Goal: Use online tool/utility: Utilize a website feature to perform a specific function

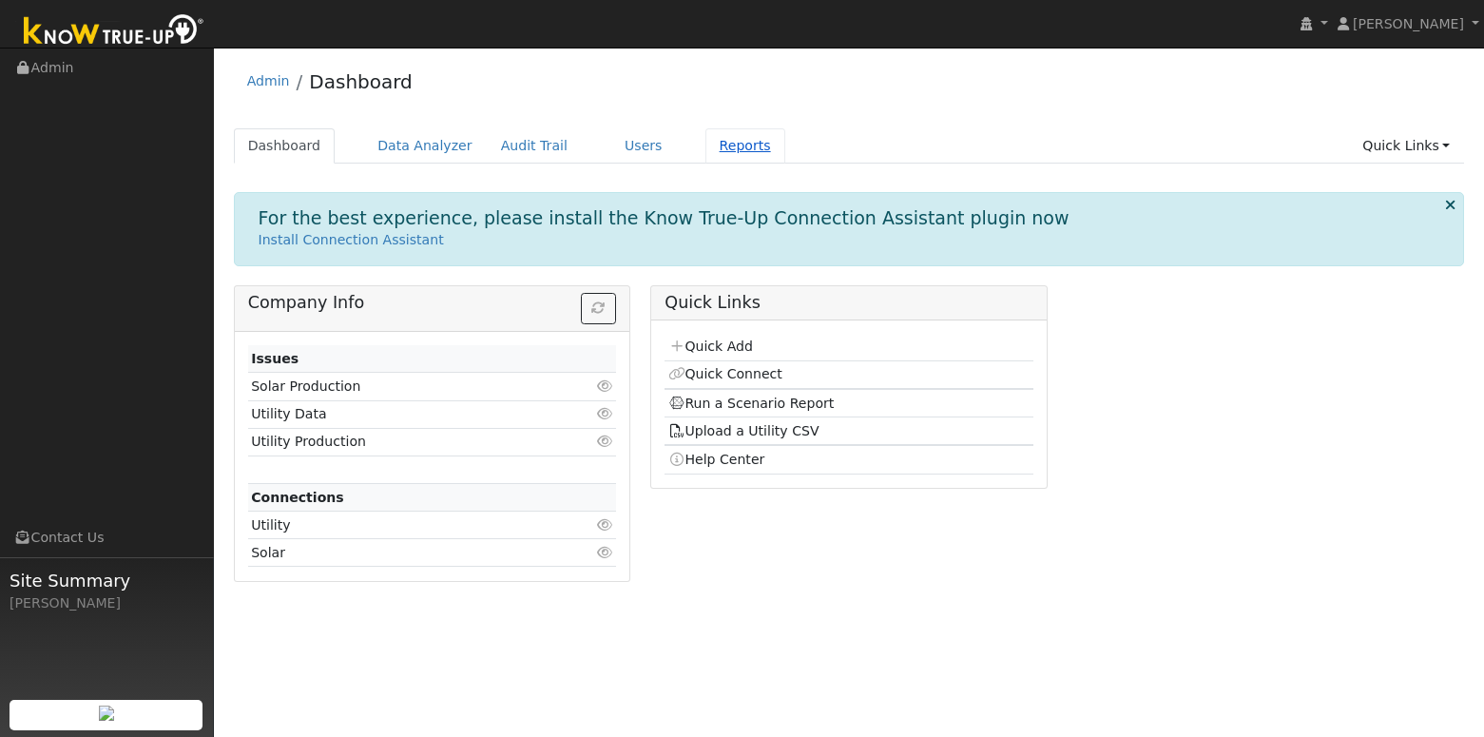
click at [710, 147] on link "Reports" at bounding box center [745, 145] width 80 height 35
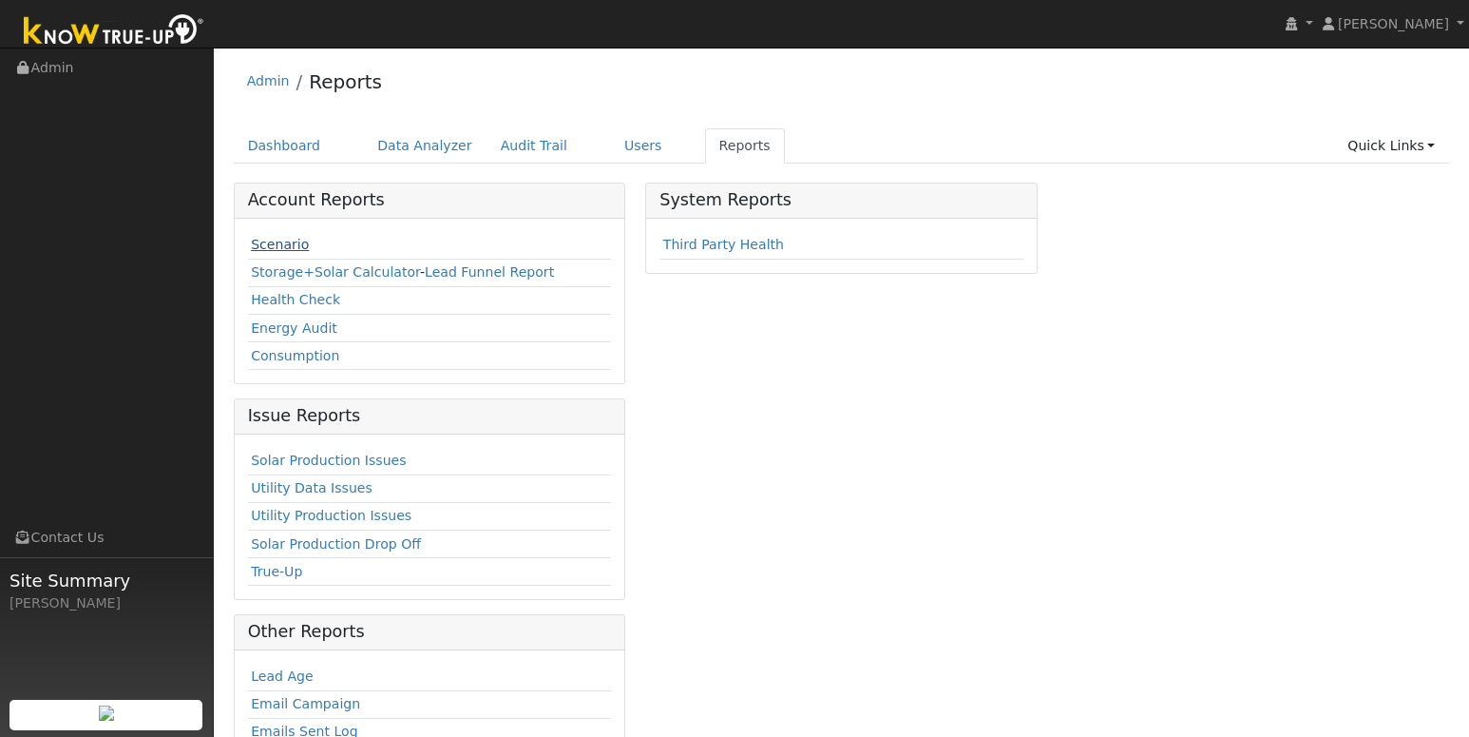
click at [281, 237] on link "Scenario" at bounding box center [280, 244] width 58 height 15
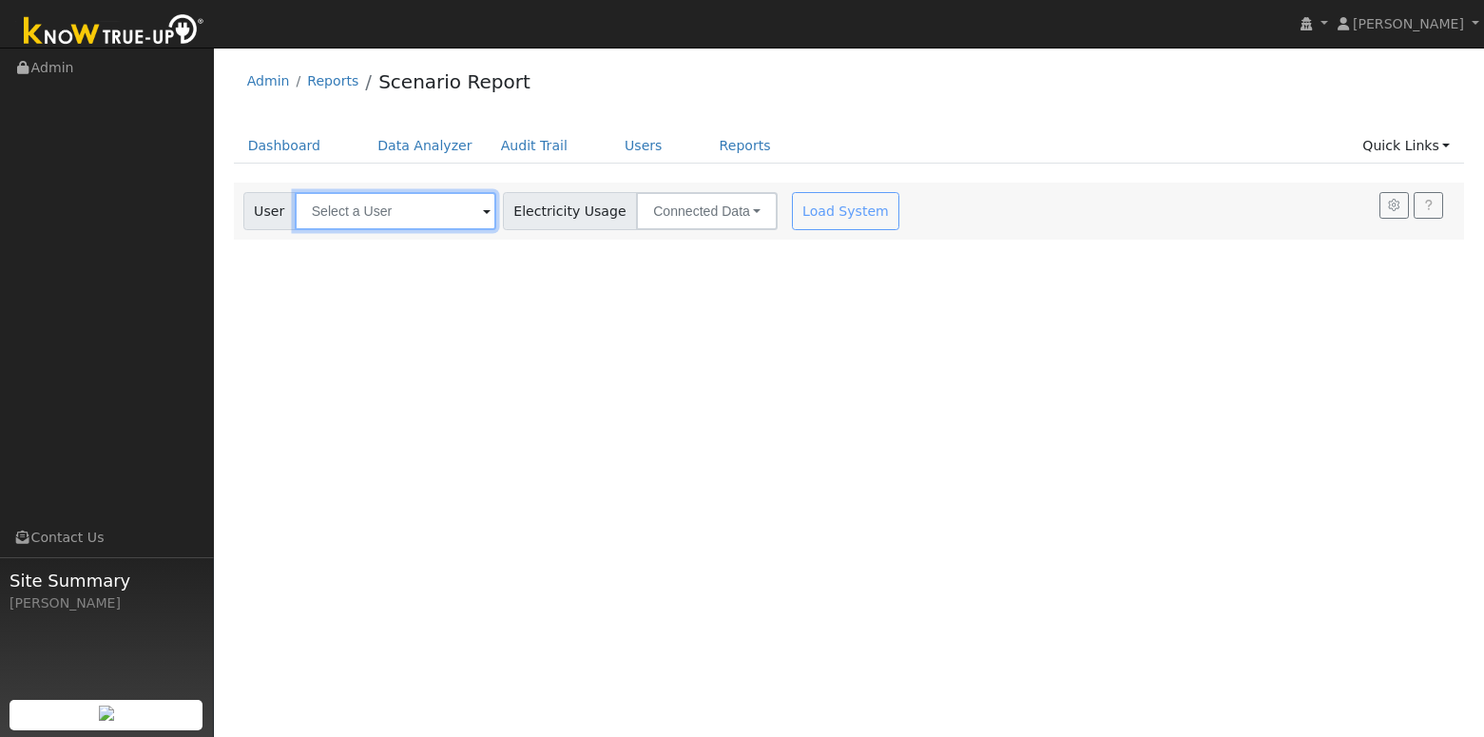
click at [426, 204] on input "text" at bounding box center [395, 211] width 201 height 38
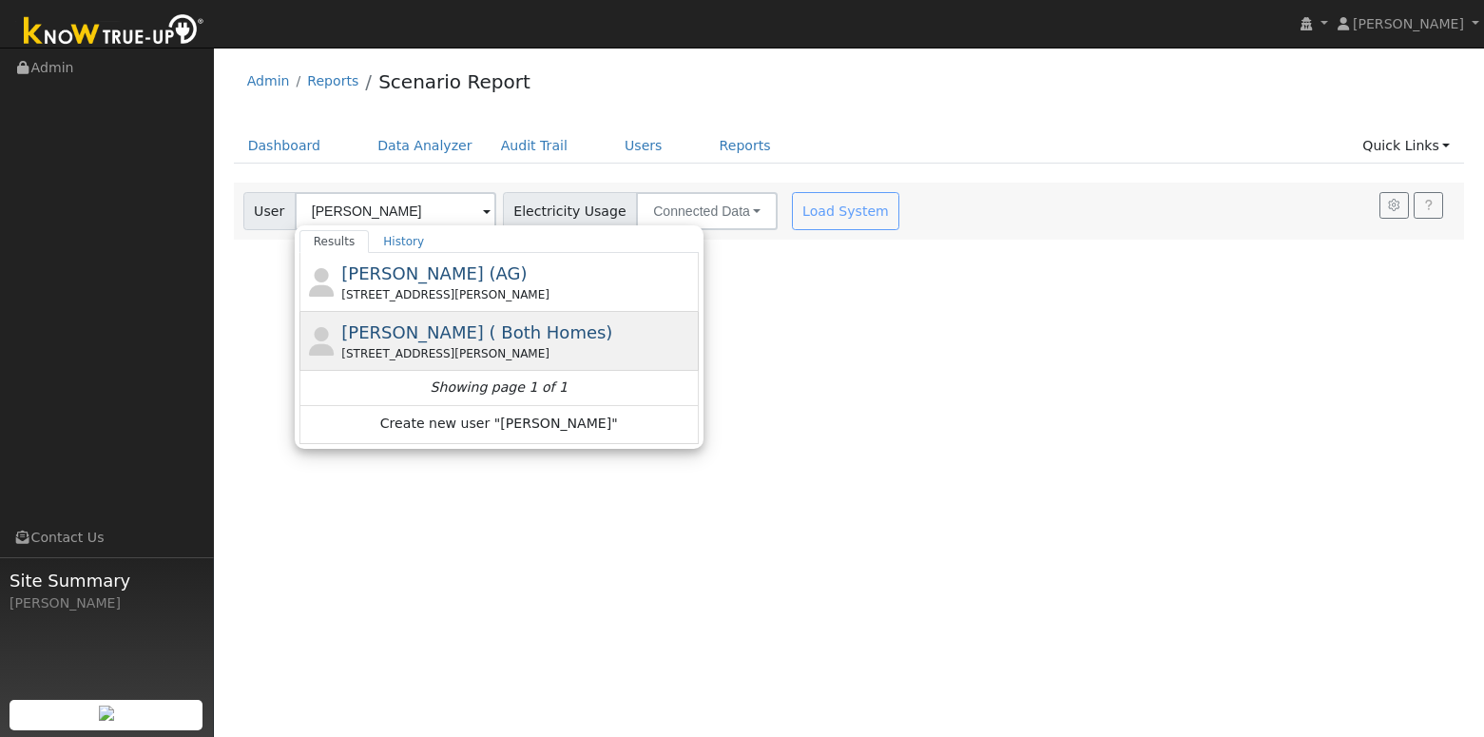
click at [452, 330] on span "[PERSON_NAME] ( Both Homes)" at bounding box center [476, 332] width 271 height 20
type input "[PERSON_NAME] ( Both Homes)"
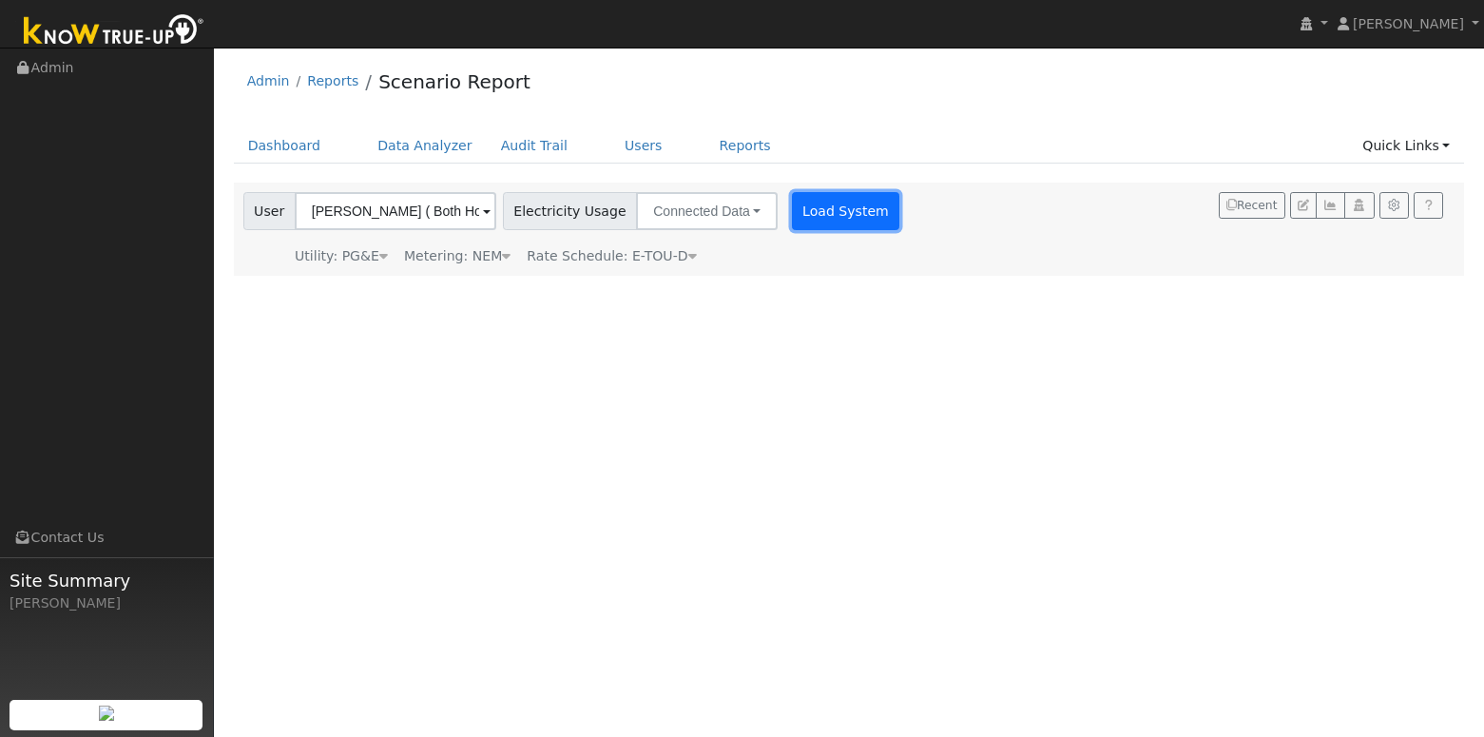
click at [843, 223] on button "Load System" at bounding box center [846, 211] width 108 height 38
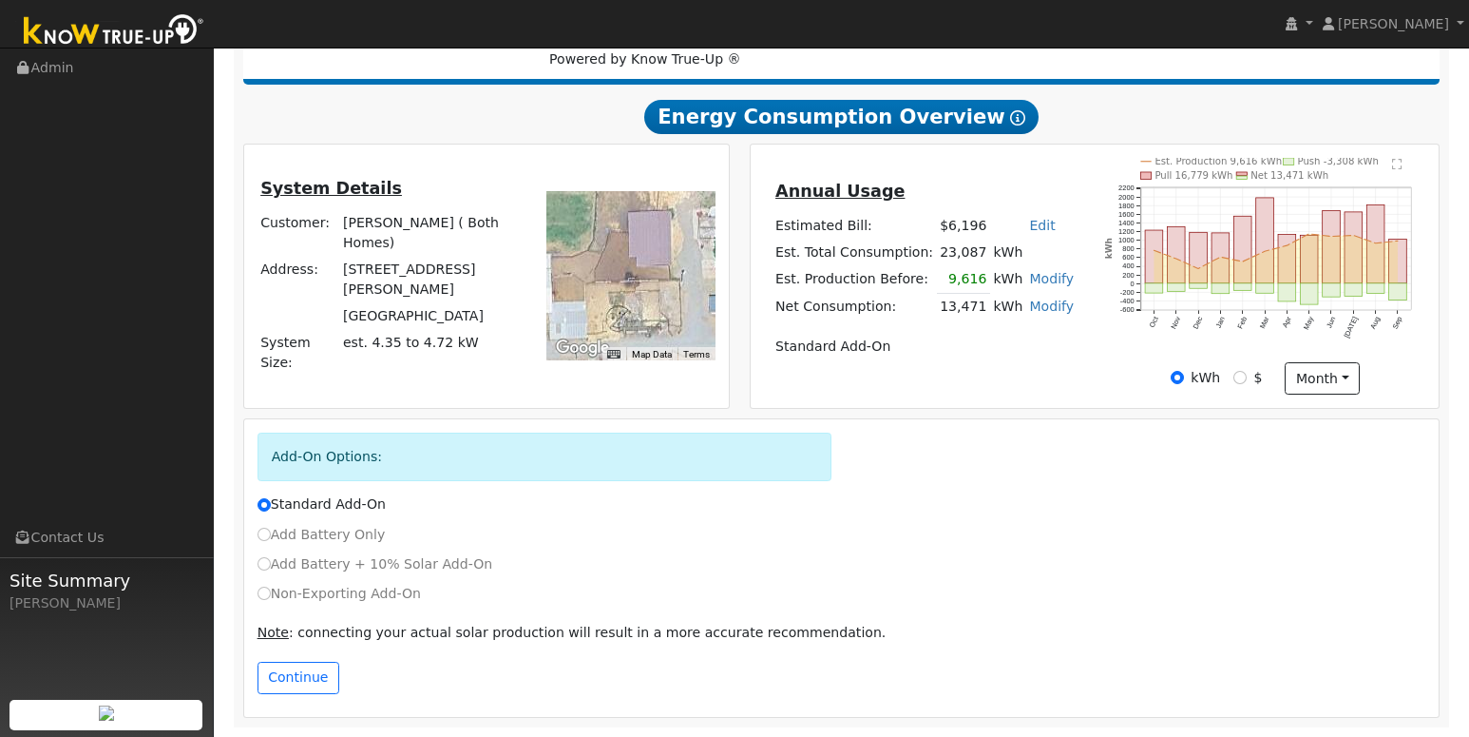
scroll to position [297, 0]
click at [302, 677] on button "Continue" at bounding box center [299, 677] width 82 height 32
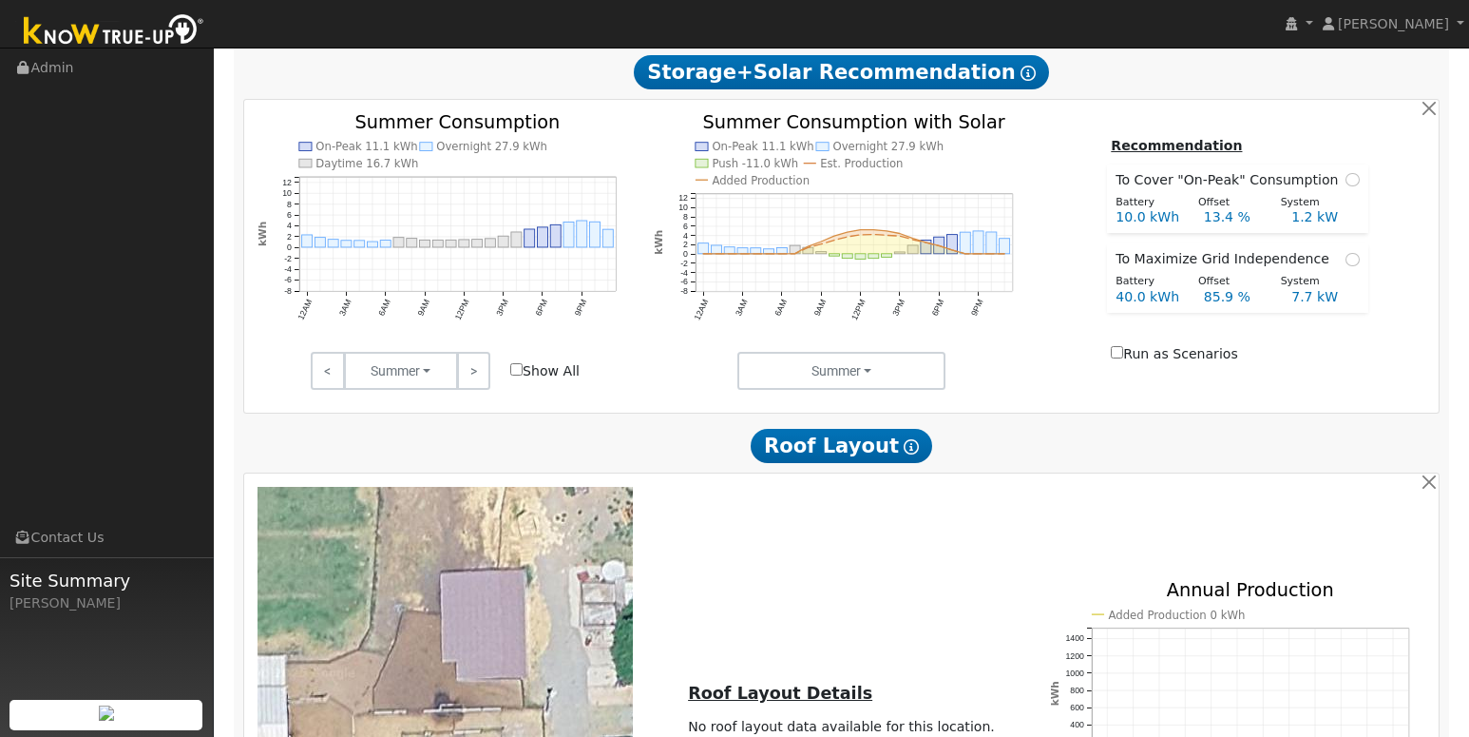
scroll to position [882, 0]
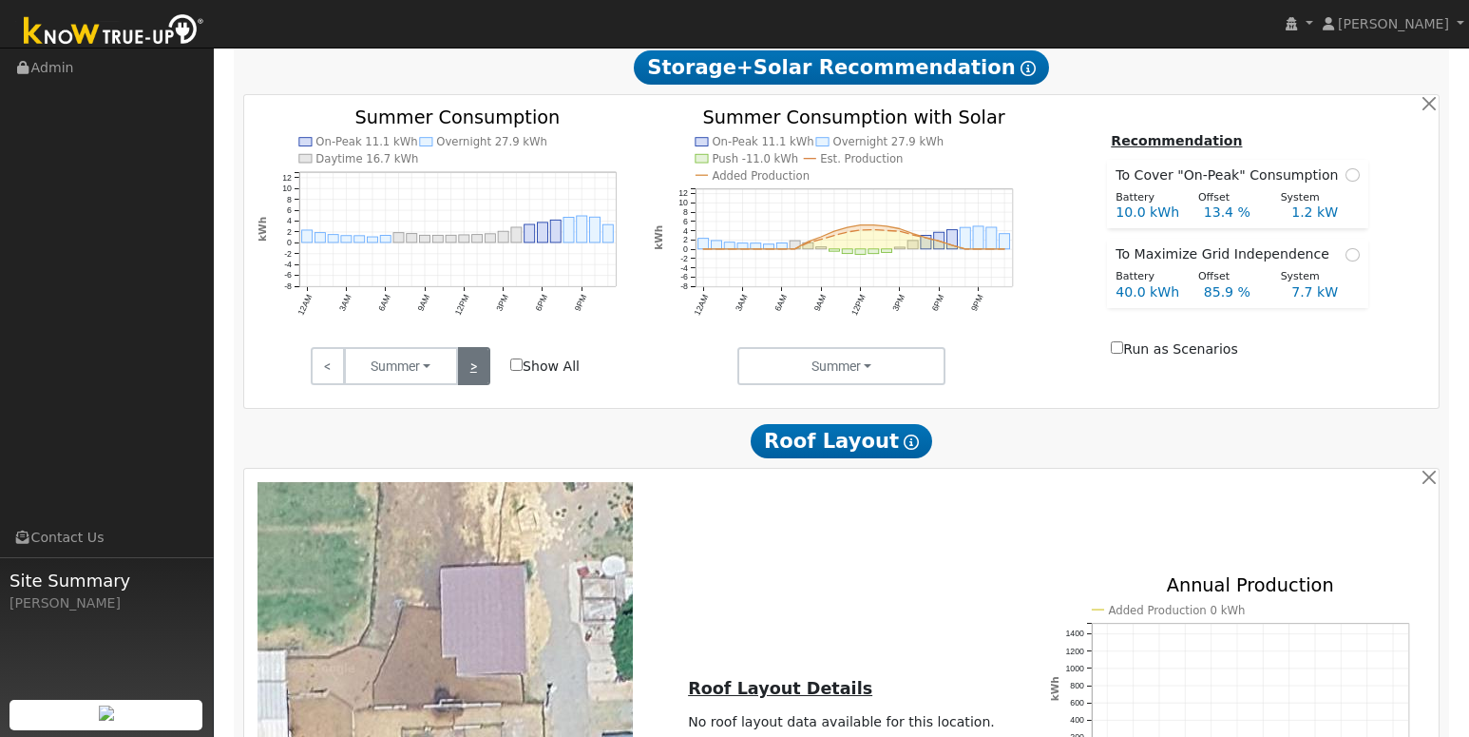
click at [474, 377] on link ">" at bounding box center [473, 366] width 33 height 38
click at [478, 376] on link ">" at bounding box center [473, 366] width 33 height 38
click at [480, 377] on link ">" at bounding box center [473, 366] width 33 height 38
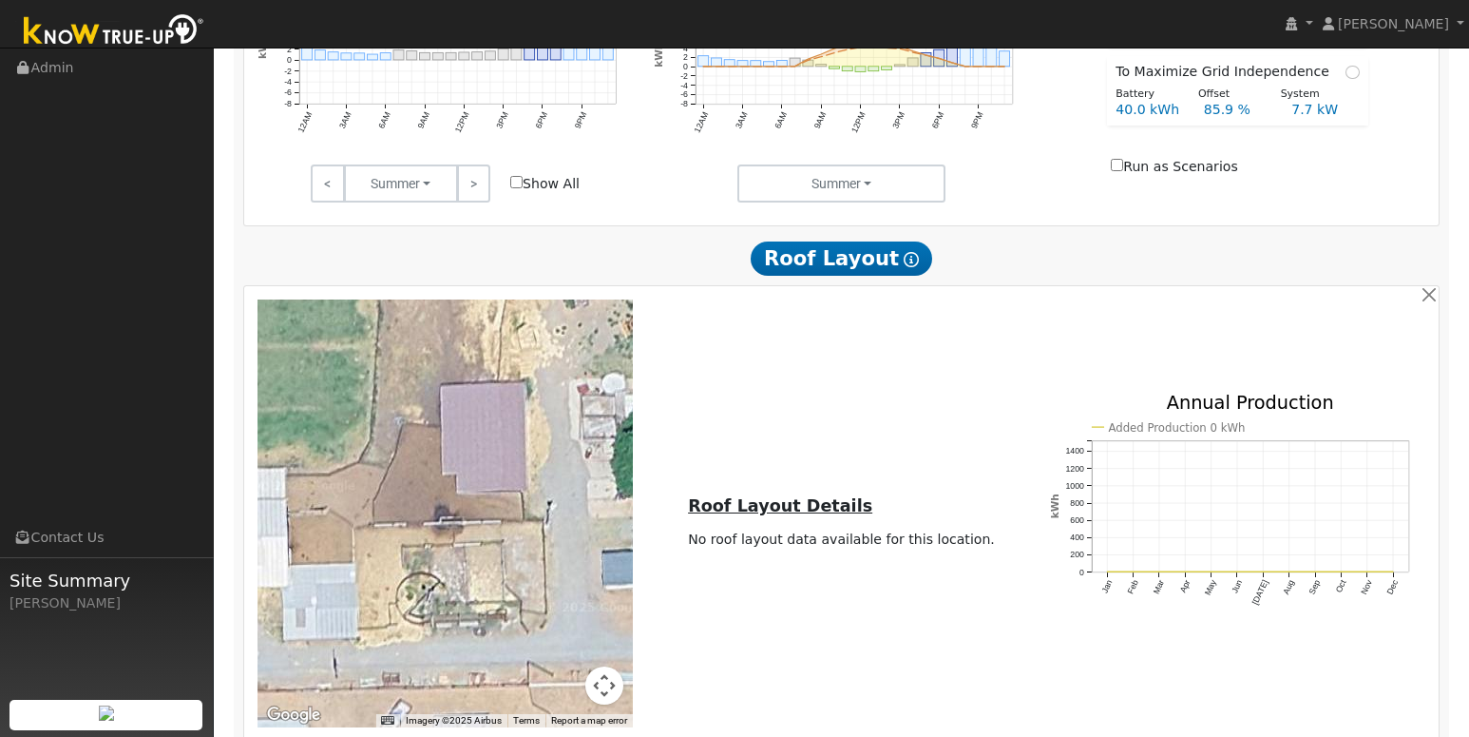
scroll to position [1311, 0]
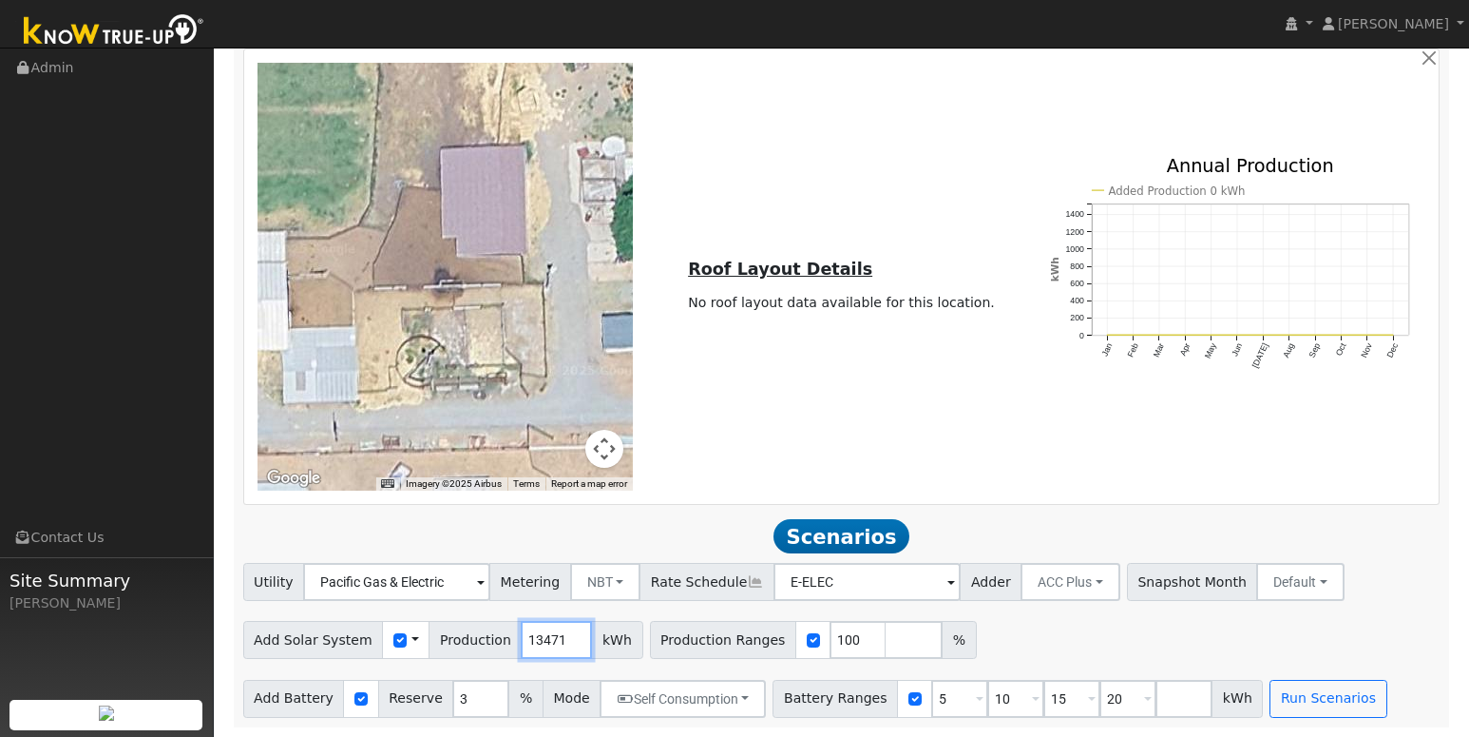
drag, startPoint x: 539, startPoint y: 643, endPoint x: 501, endPoint y: 644, distance: 38.0
click at [501, 644] on div "Add Solar System Use CSV Data Production 13471 kWh" at bounding box center [443, 640] width 400 height 38
click at [541, 648] on input "182" at bounding box center [556, 640] width 71 height 38
type input "18257"
click at [1051, 702] on input "15" at bounding box center [1071, 699] width 57 height 38
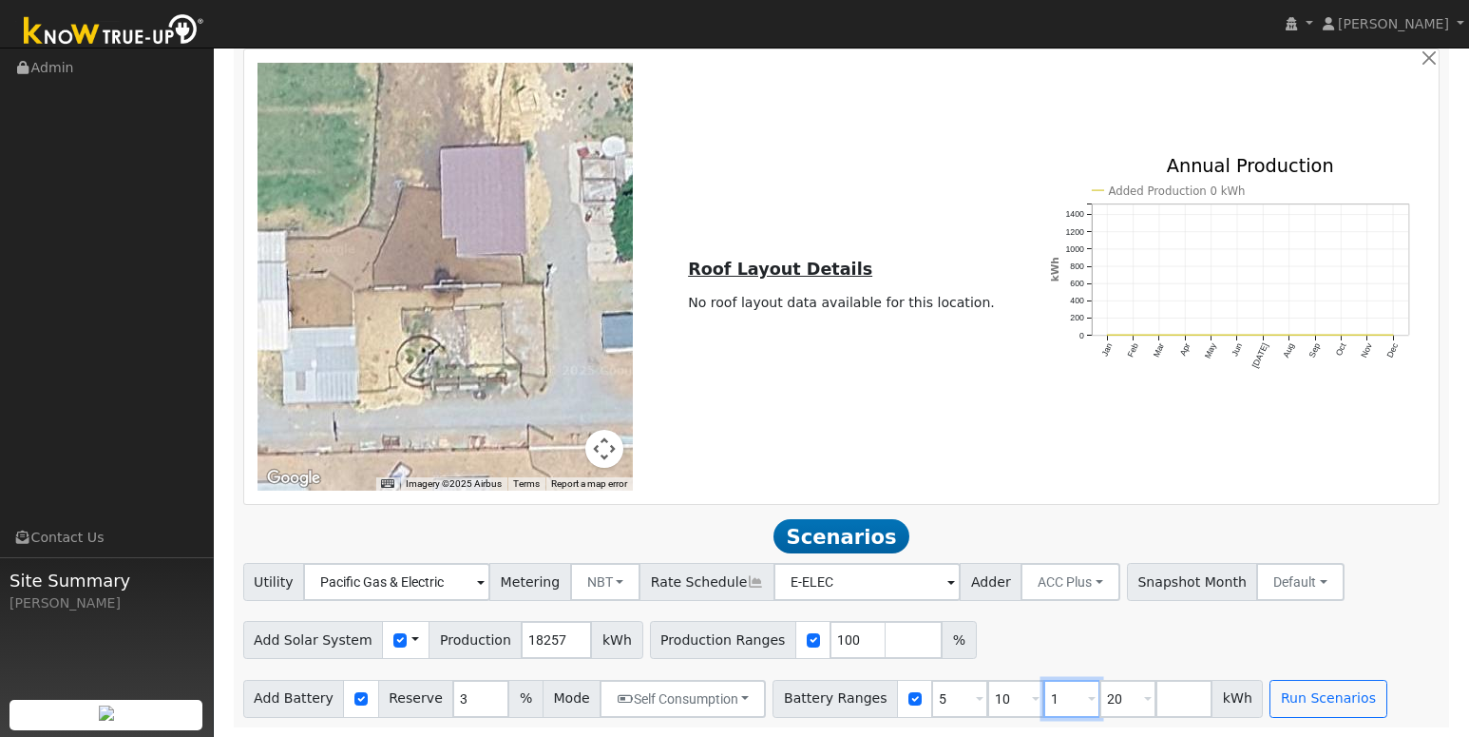
type input "20"
type input "2"
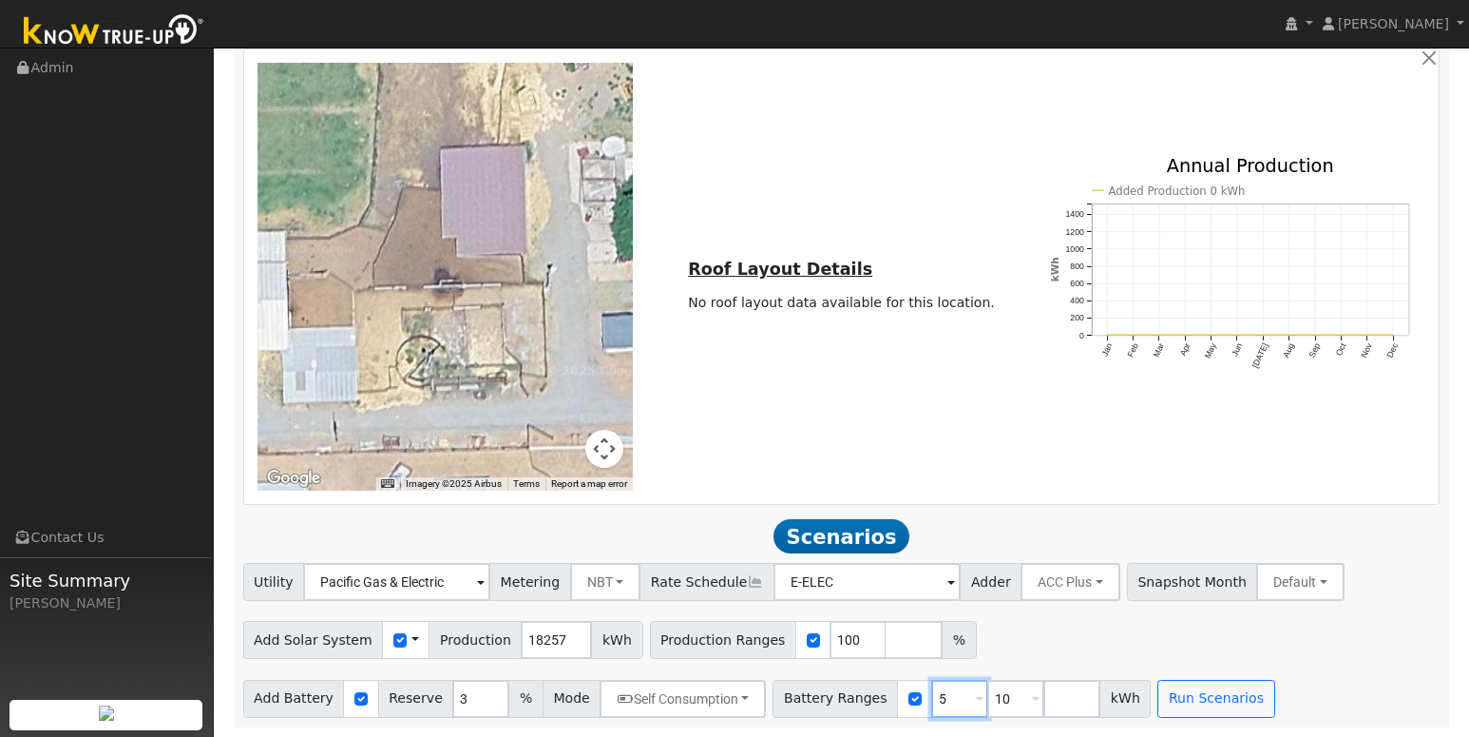
click at [936, 700] on input "5" at bounding box center [959, 699] width 57 height 38
type input "10"
type input "1"
type input "16.1"
type input "32.2"
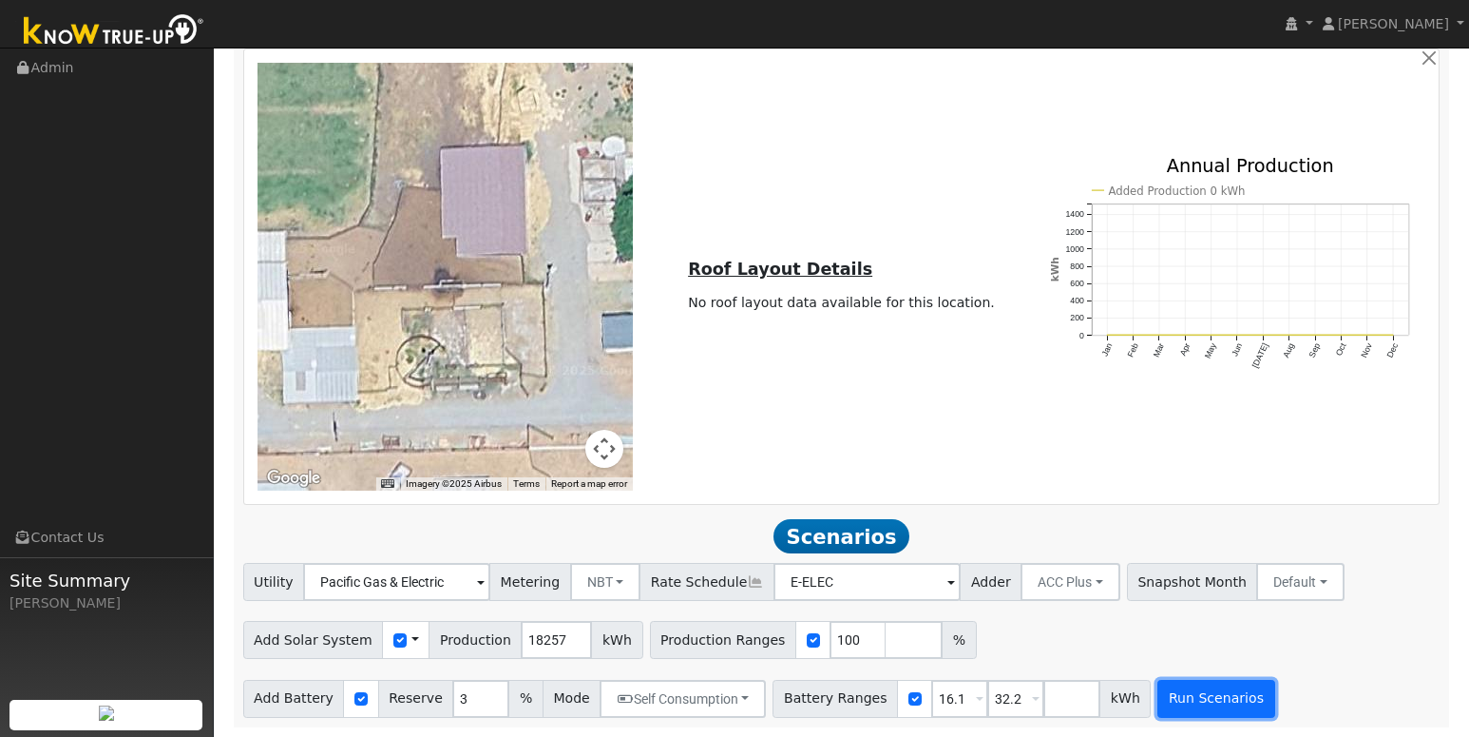
click at [1160, 714] on button "Run Scenarios" at bounding box center [1216, 699] width 117 height 38
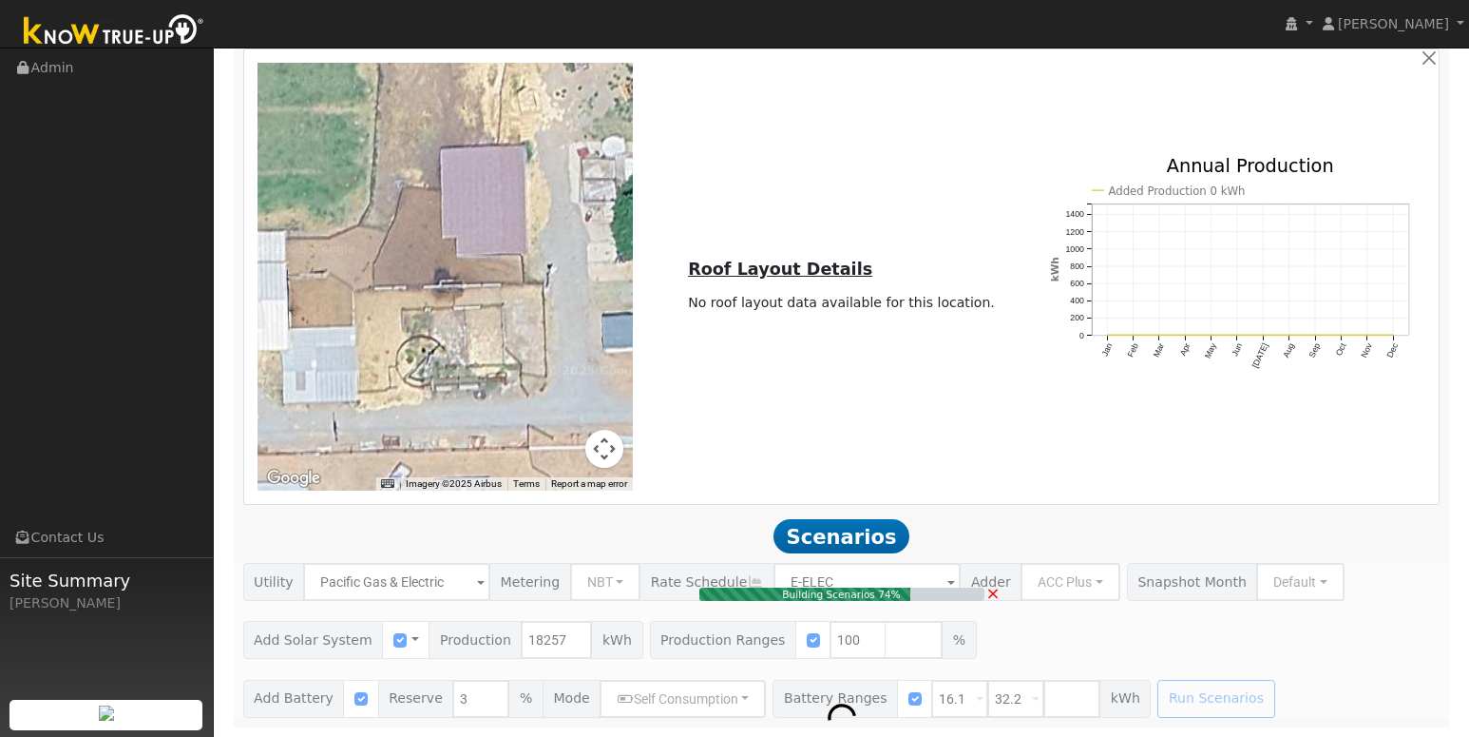
type input "12.2"
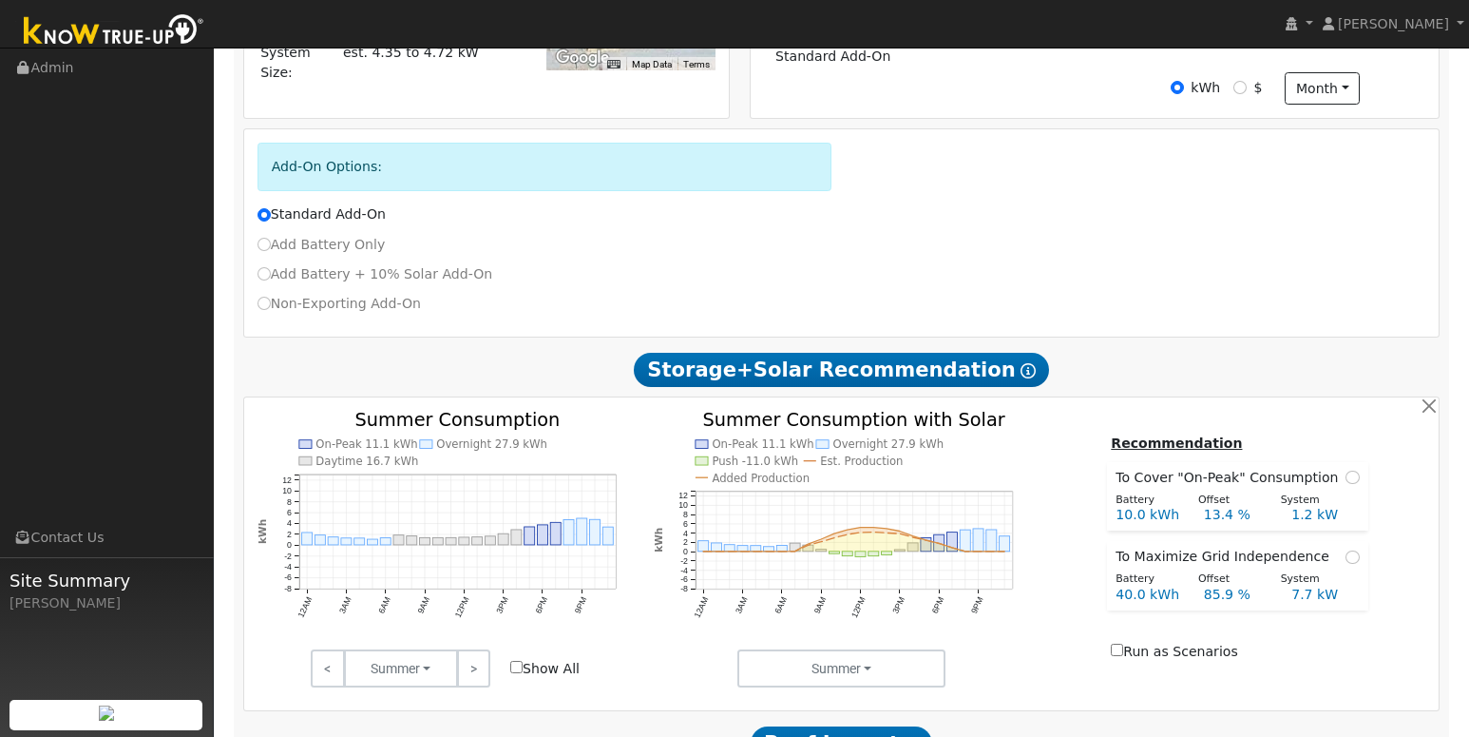
scroll to position [287, 0]
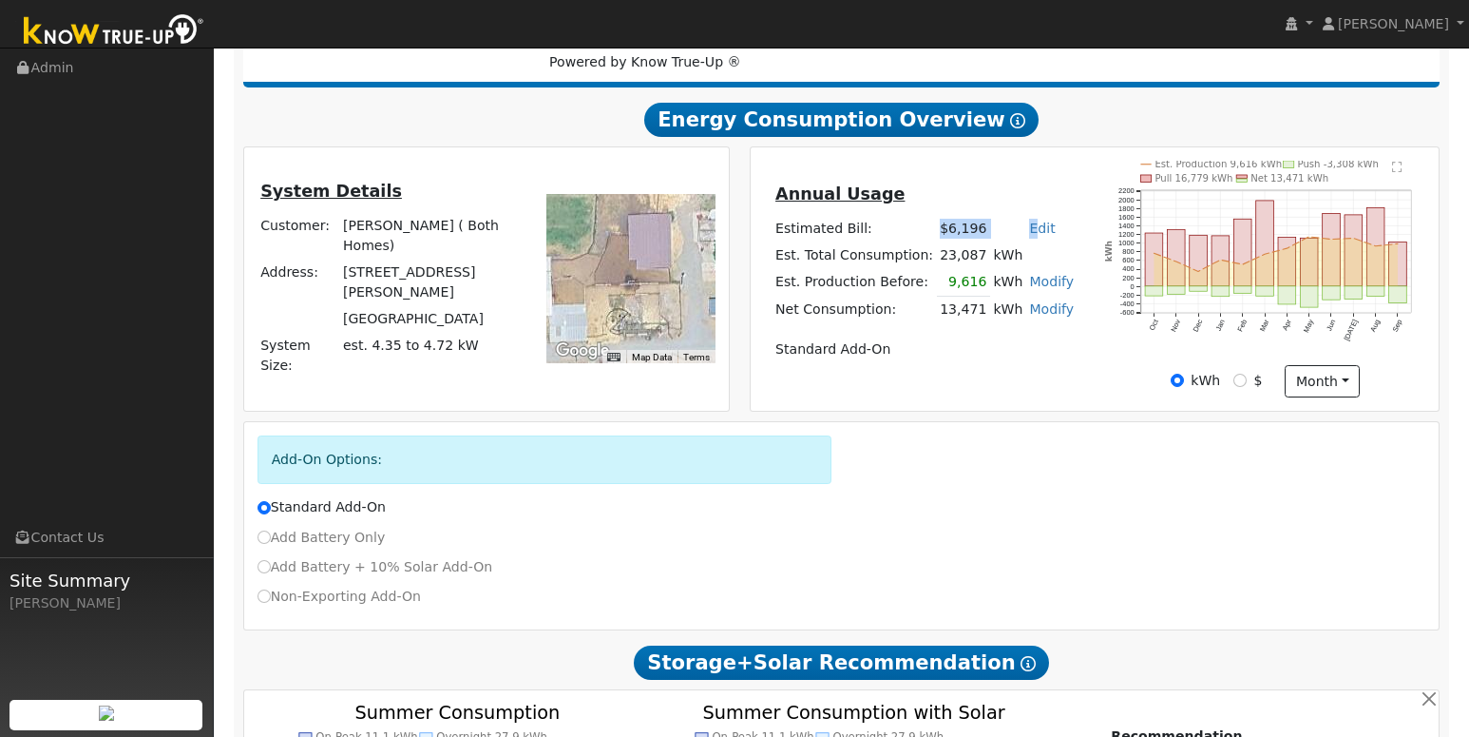
drag, startPoint x: 941, startPoint y: 237, endPoint x: 1029, endPoint y: 246, distance: 88.9
click at [1029, 241] on tr "Estimated Bill: $6,196 Edit Estimated Bill $ Annual" at bounding box center [925, 228] width 305 height 27
click at [994, 408] on div "Annual Usage Estimated Bill: $6,196 Edit Estimated Bill $ Annual Est. Total Con…" at bounding box center [1095, 278] width 688 height 263
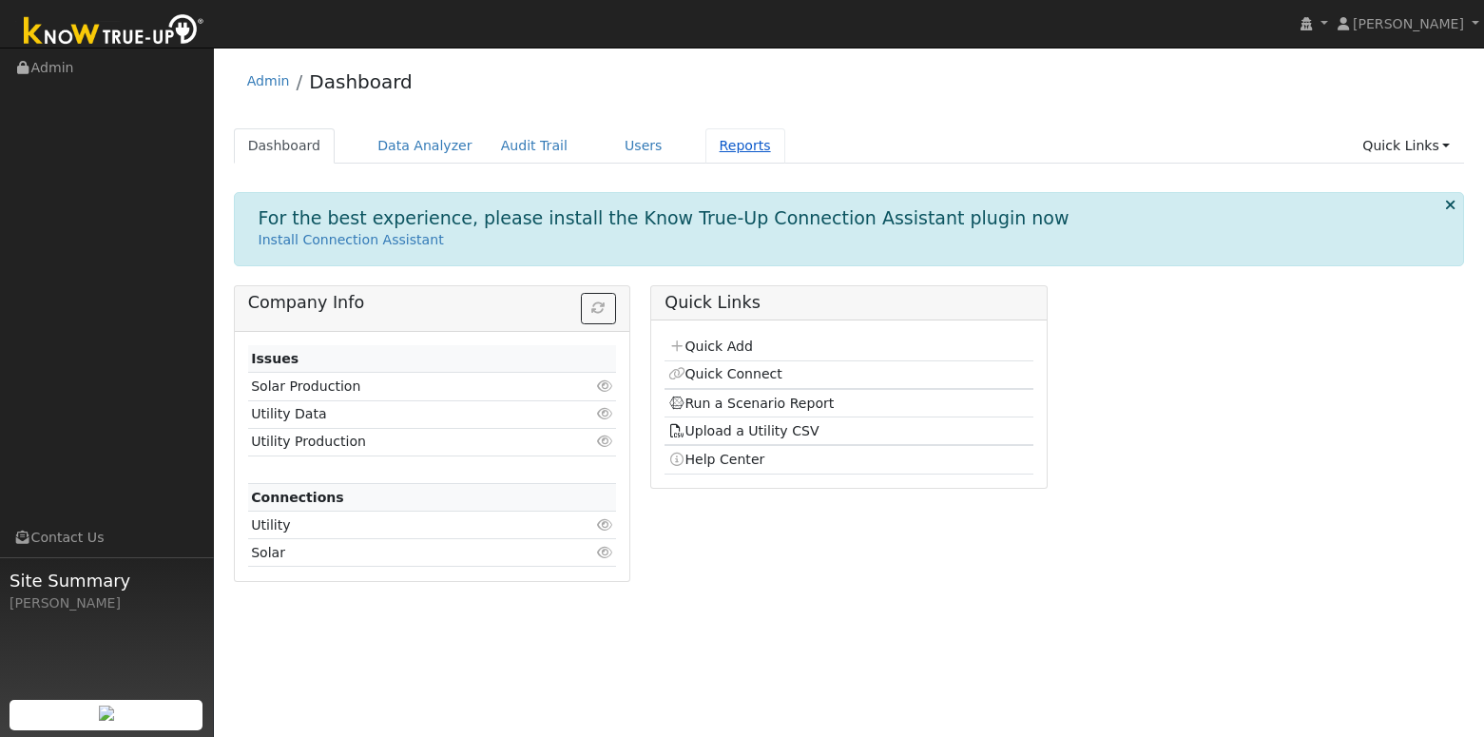
click at [705, 143] on link "Reports" at bounding box center [745, 145] width 80 height 35
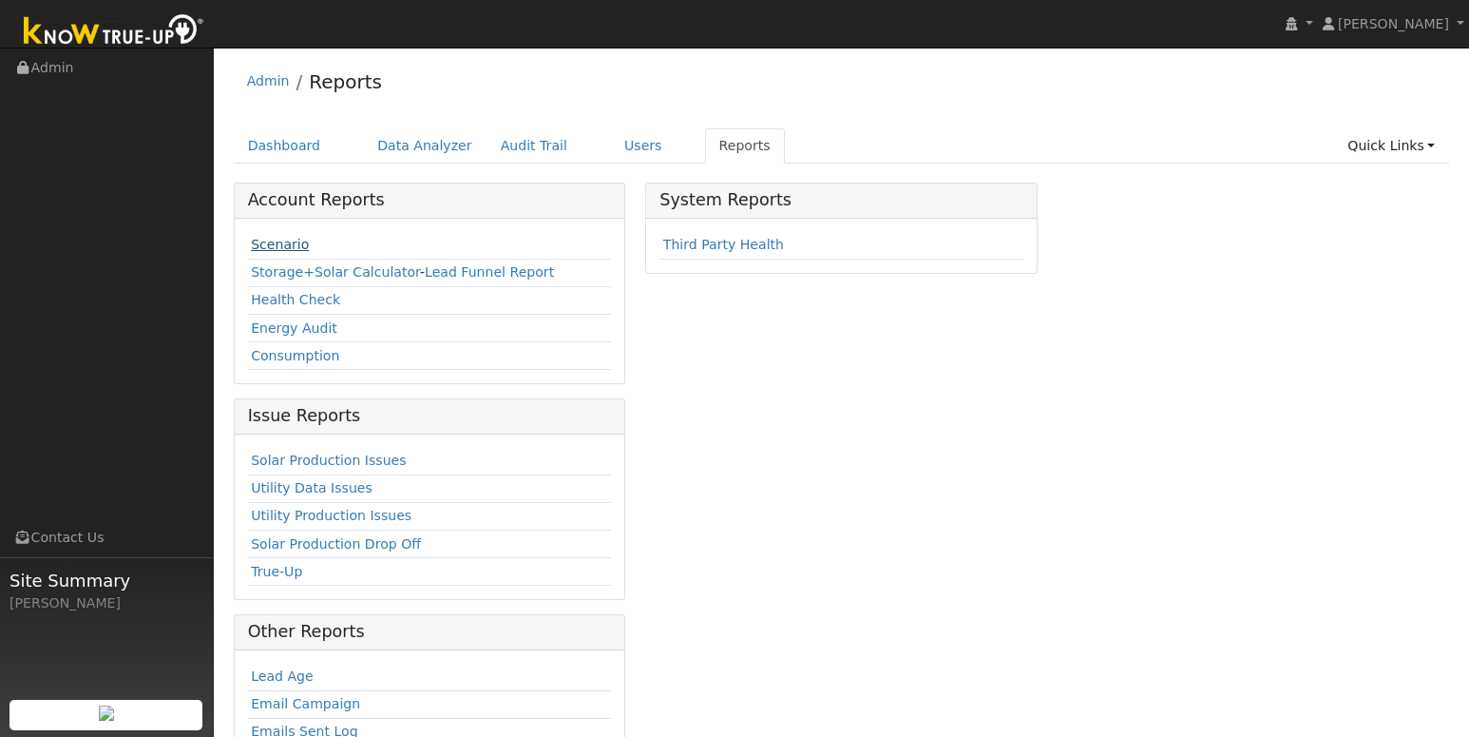
click at [282, 239] on link "Scenario" at bounding box center [280, 244] width 58 height 15
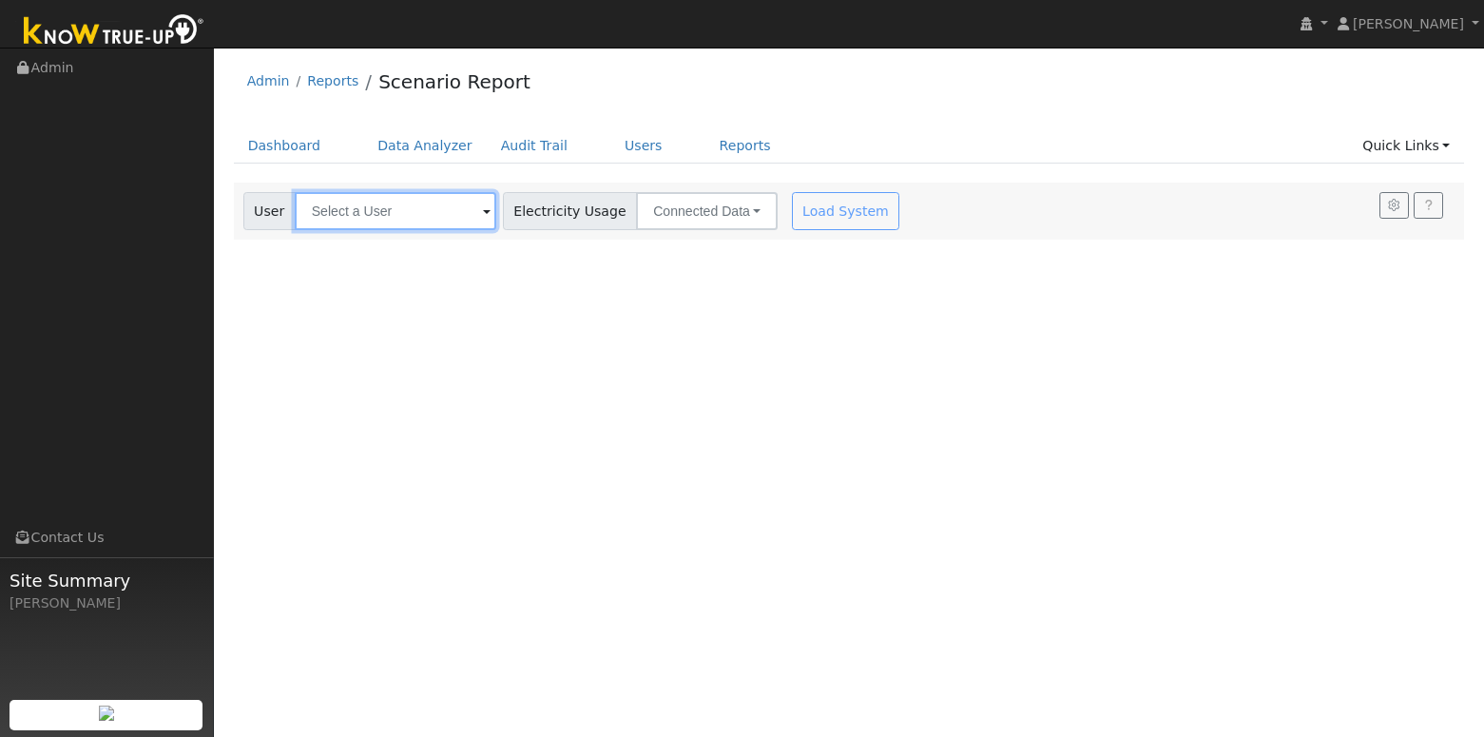
click at [322, 215] on input "text" at bounding box center [395, 211] width 201 height 38
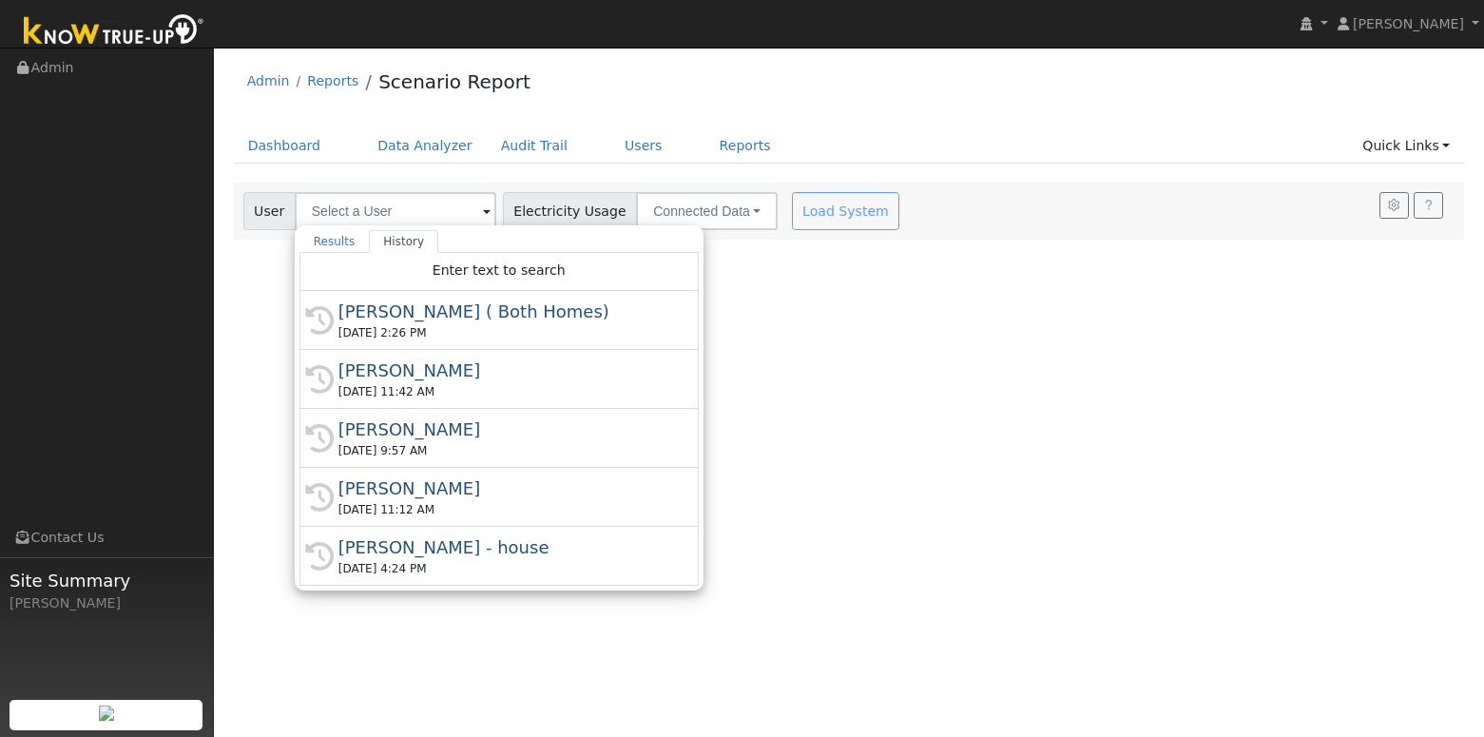
click at [390, 534] on div "[PERSON_NAME] - house" at bounding box center [507, 547] width 338 height 26
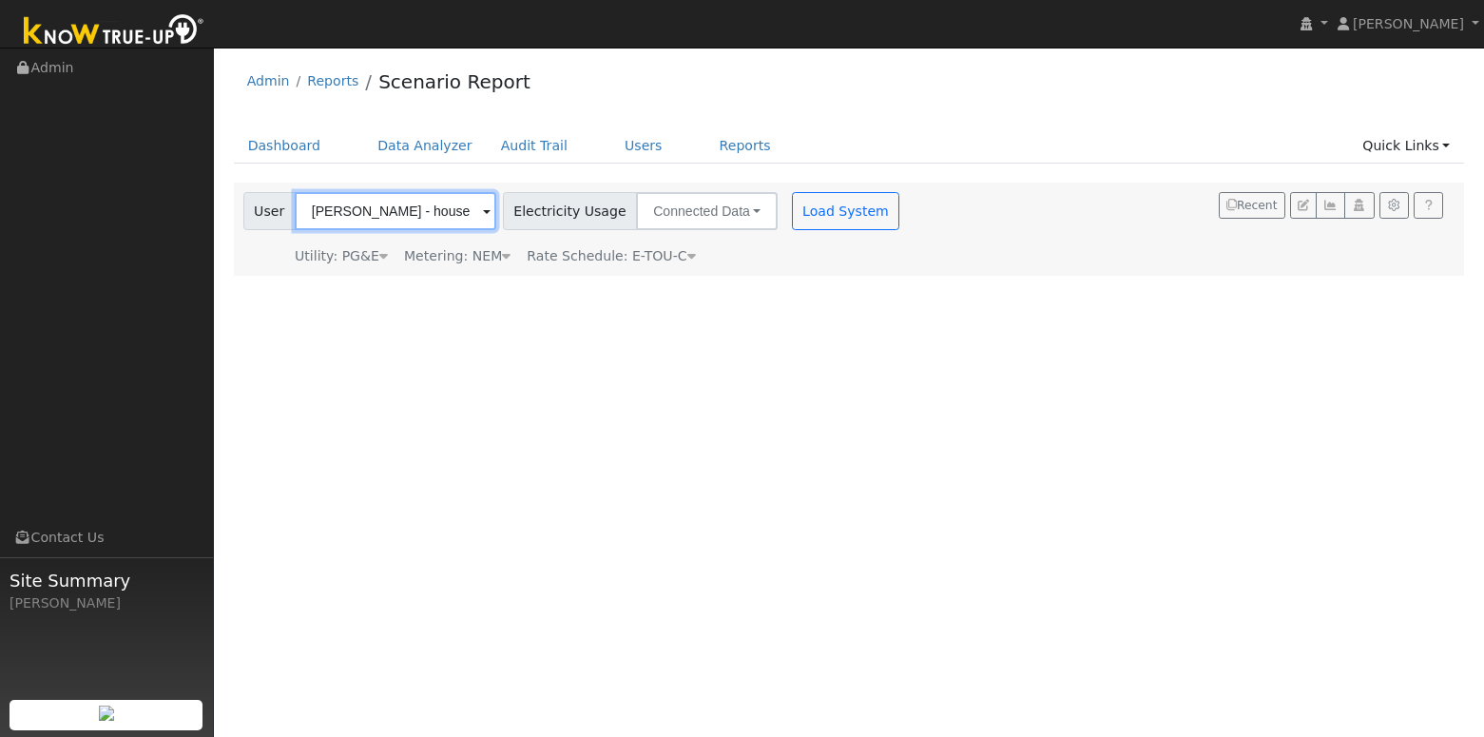
click at [372, 226] on input "Greg Zimmer - house" at bounding box center [395, 211] width 201 height 38
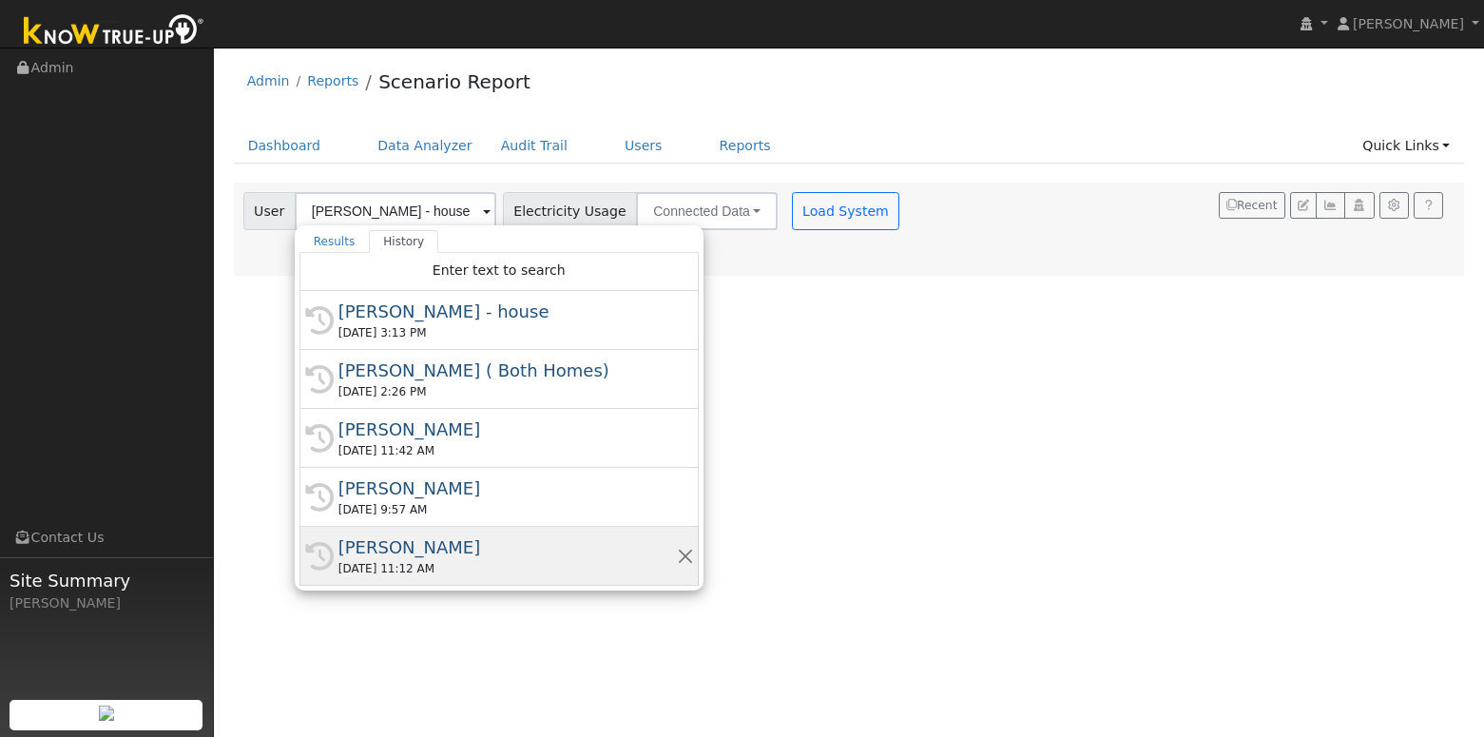
click at [373, 546] on div "[PERSON_NAME]" at bounding box center [507, 547] width 338 height 26
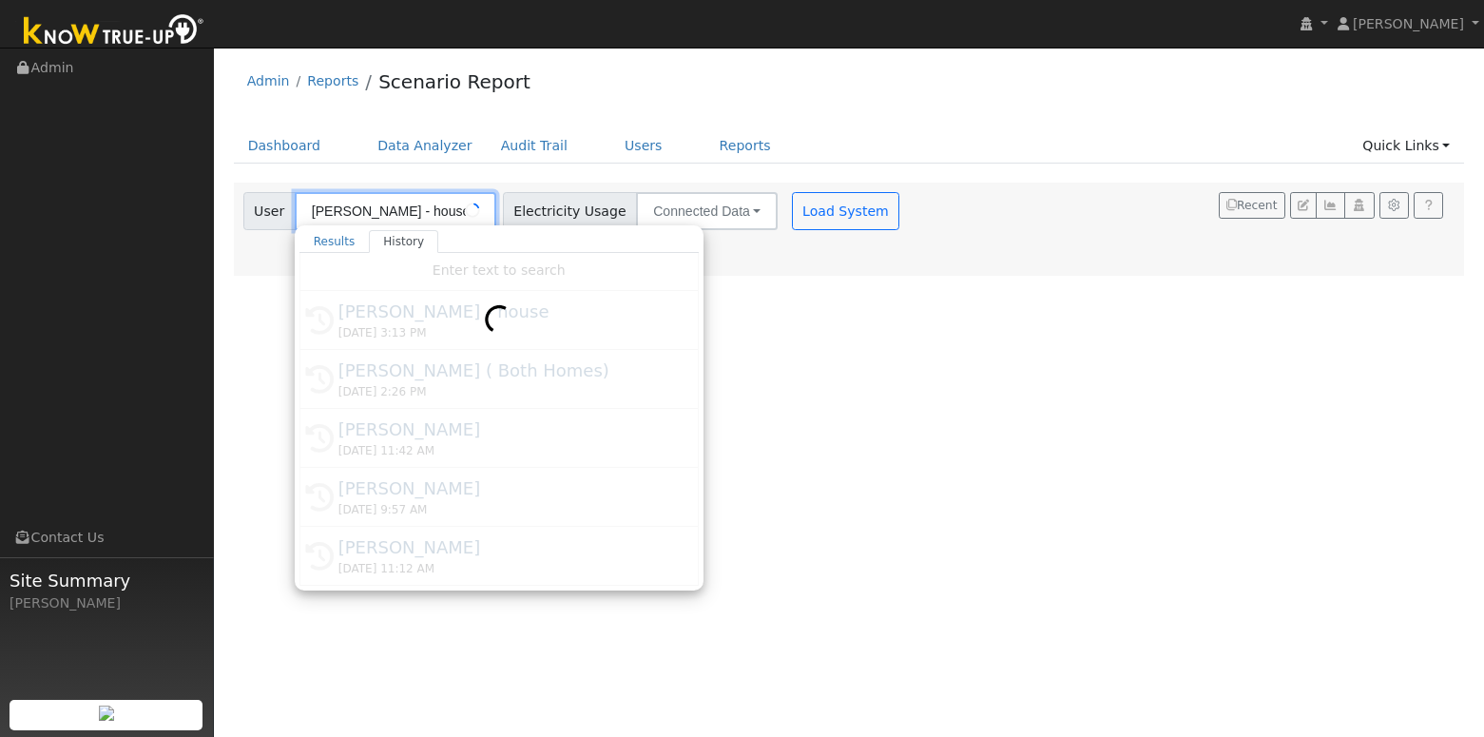
type input "[PERSON_NAME]"
type input "Pacific Gas & Electric"
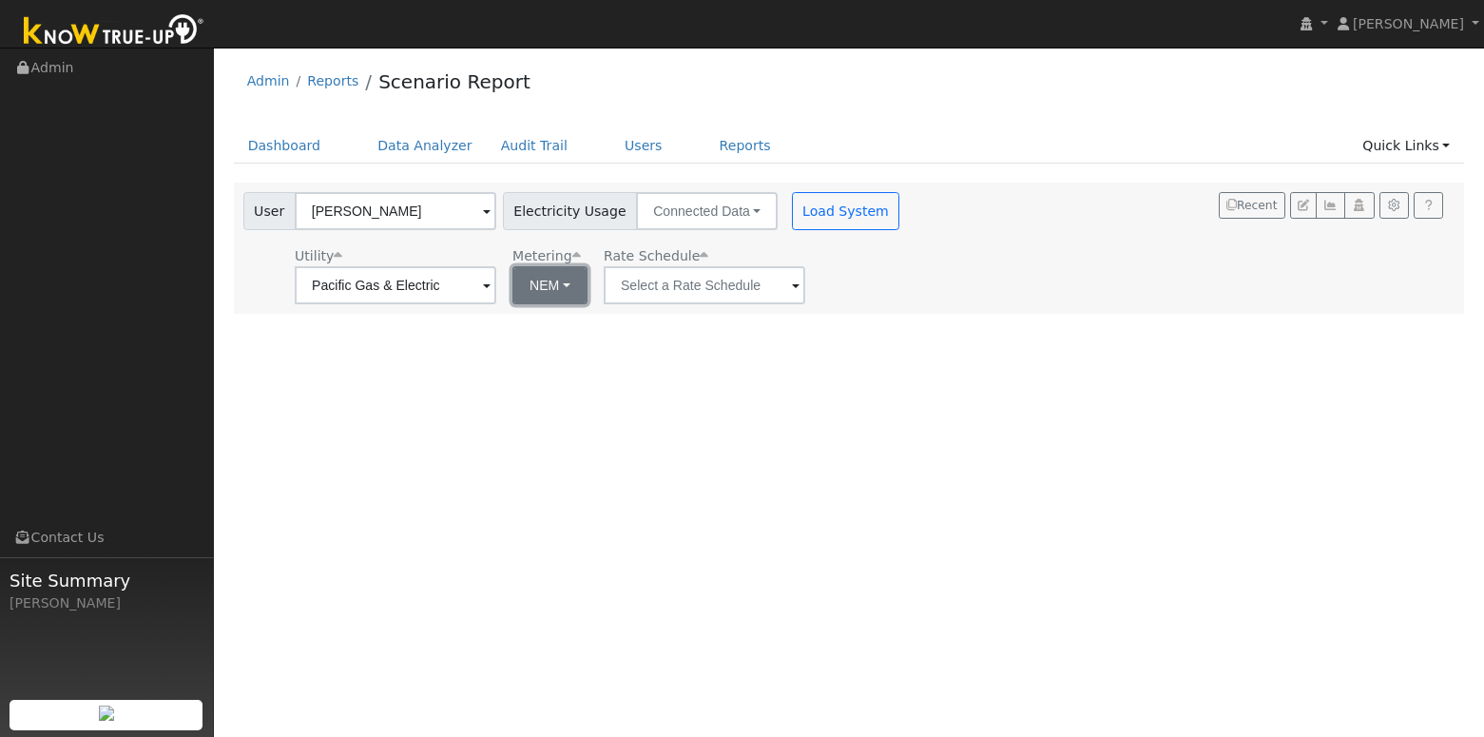
click at [546, 291] on button "NEM" at bounding box center [549, 285] width 75 height 38
click at [534, 350] on link "NBT" at bounding box center [557, 354] width 132 height 27
type input "E-ELEC"
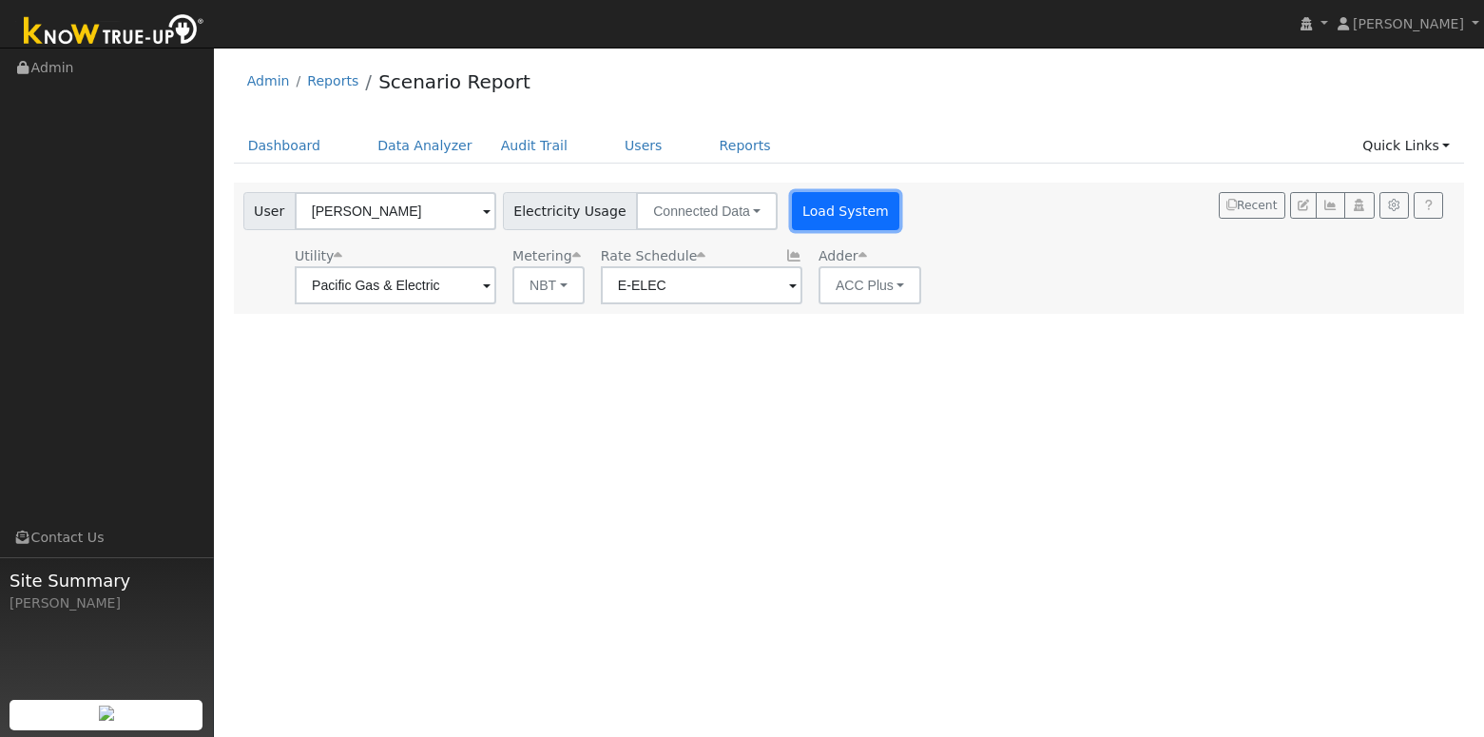
click at [822, 215] on button "Load System" at bounding box center [846, 211] width 108 height 38
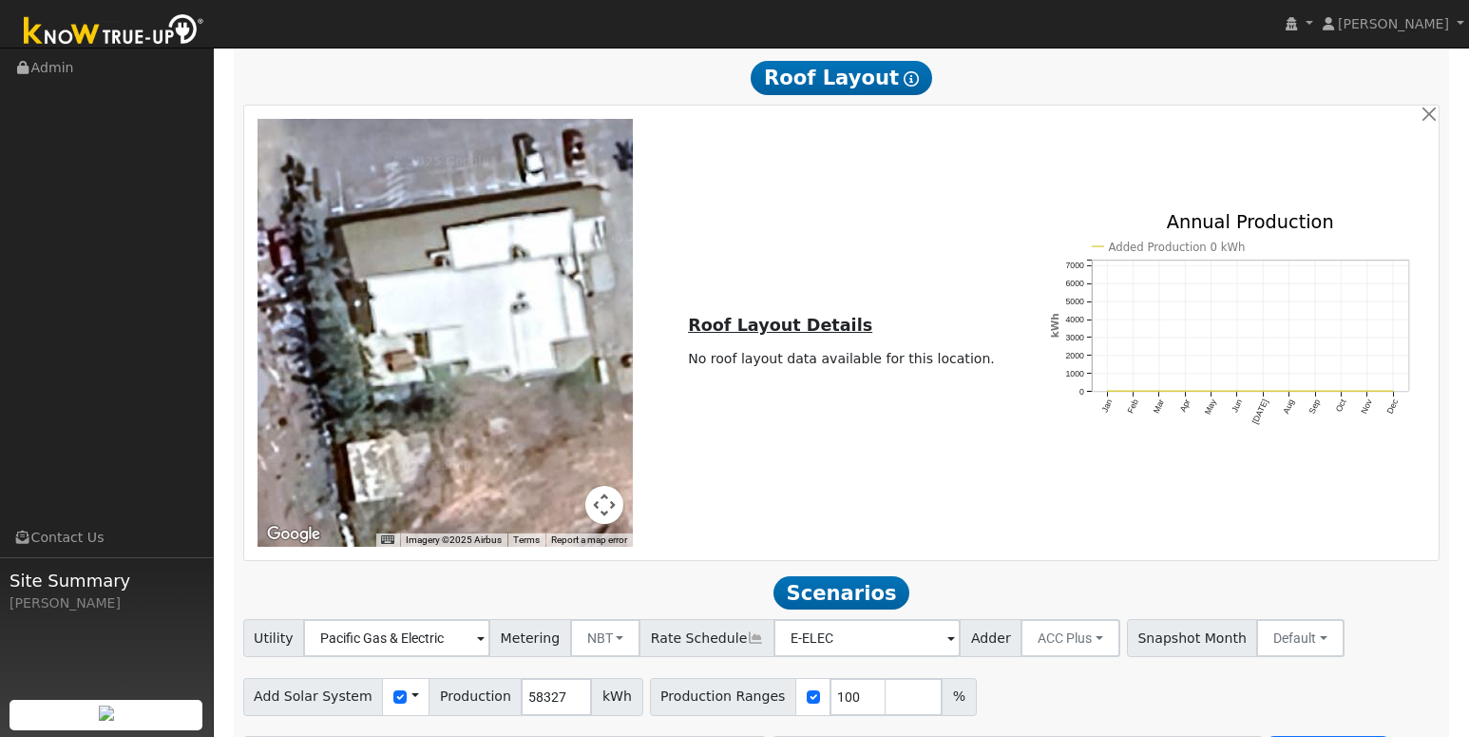
scroll to position [1092, 0]
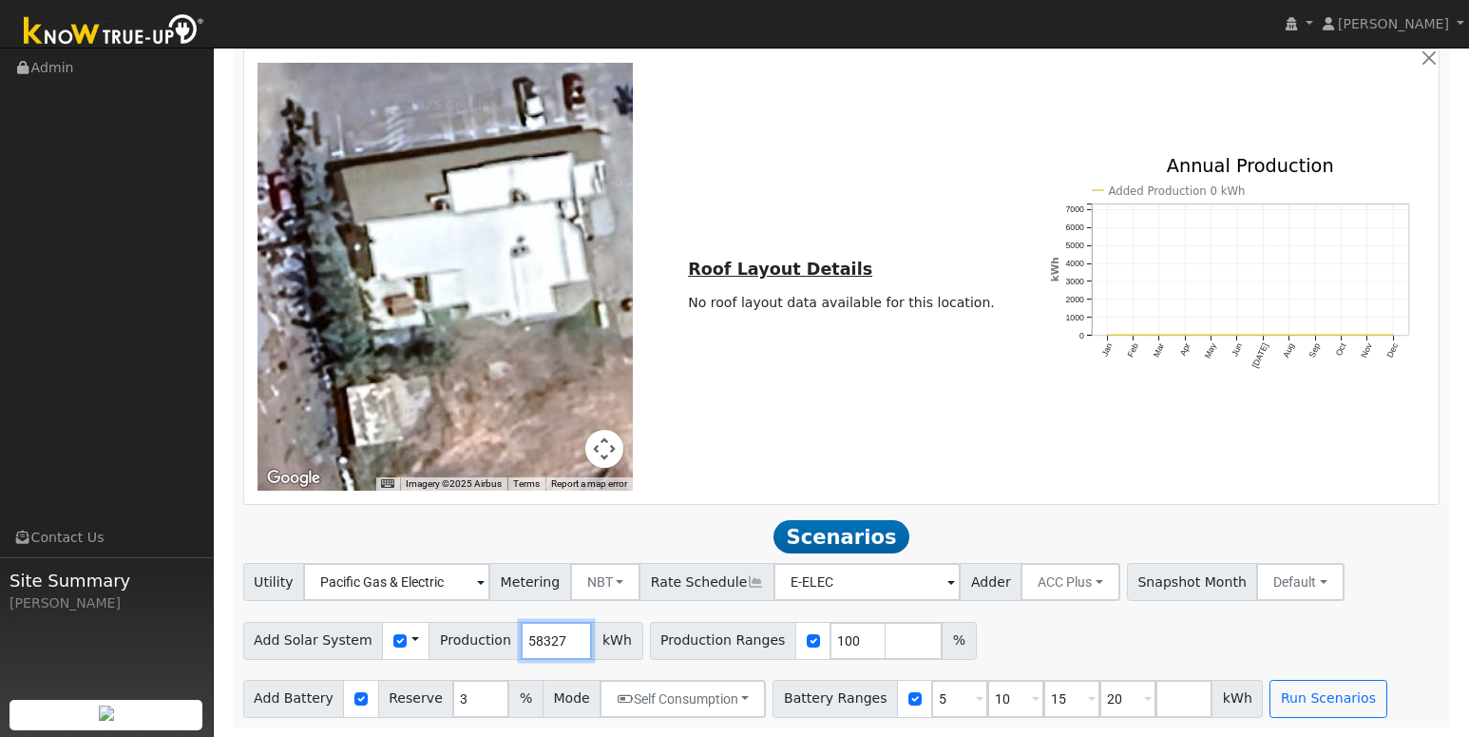
drag, startPoint x: 551, startPoint y: 641, endPoint x: 503, endPoint y: 635, distance: 48.9
click at [503, 635] on div "Add Solar System Use CSV Data Production 58327 kWh" at bounding box center [443, 641] width 400 height 38
drag, startPoint x: 503, startPoint y: 635, endPoint x: 514, endPoint y: 627, distance: 13.7
click at [517, 633] on div "Add Solar System Use CSV Data Production 58327 kWh" at bounding box center [443, 641] width 400 height 38
click at [525, 647] on input "58327" at bounding box center [556, 641] width 71 height 38
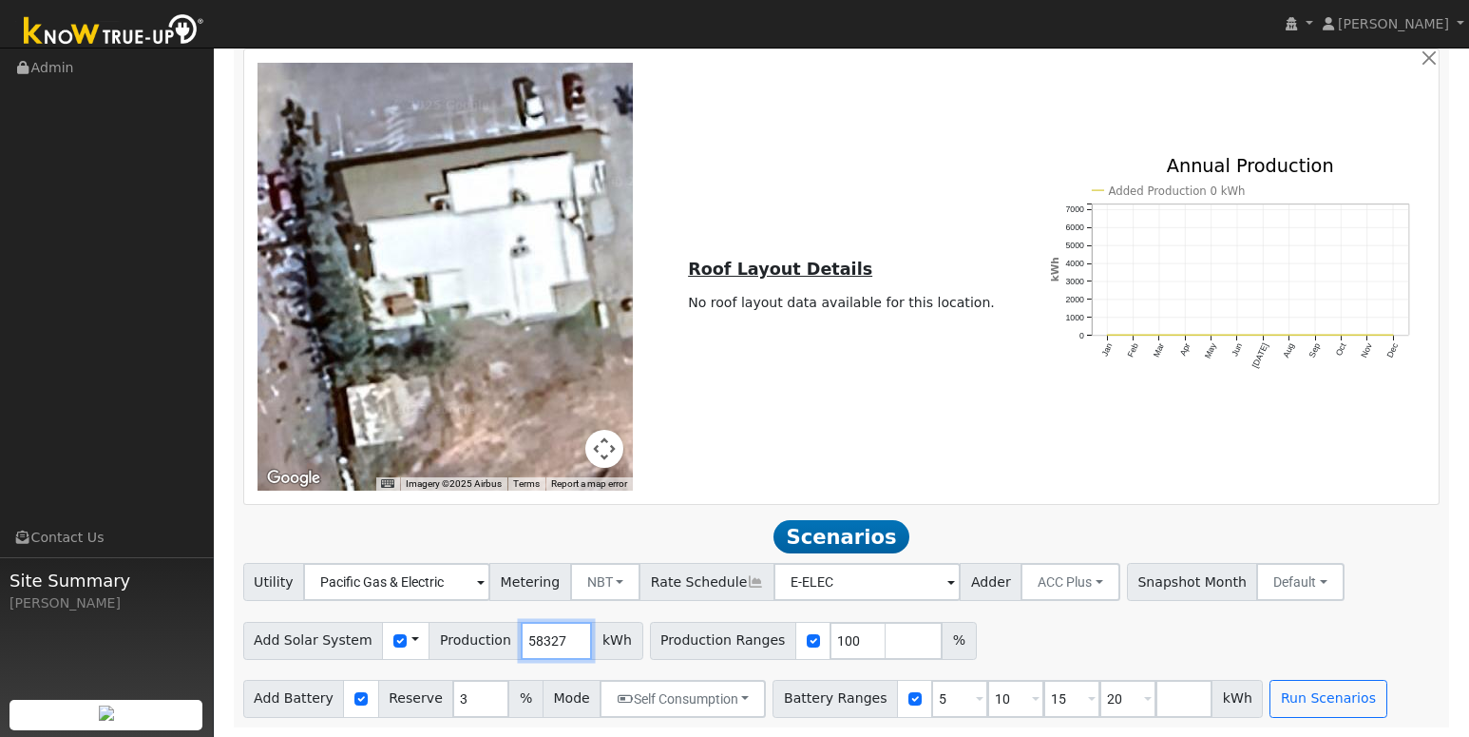
click at [526, 646] on input "58327" at bounding box center [556, 641] width 71 height 38
type input "70903"
click at [941, 700] on input "5" at bounding box center [959, 699] width 57 height 38
type input "10"
type input "15"
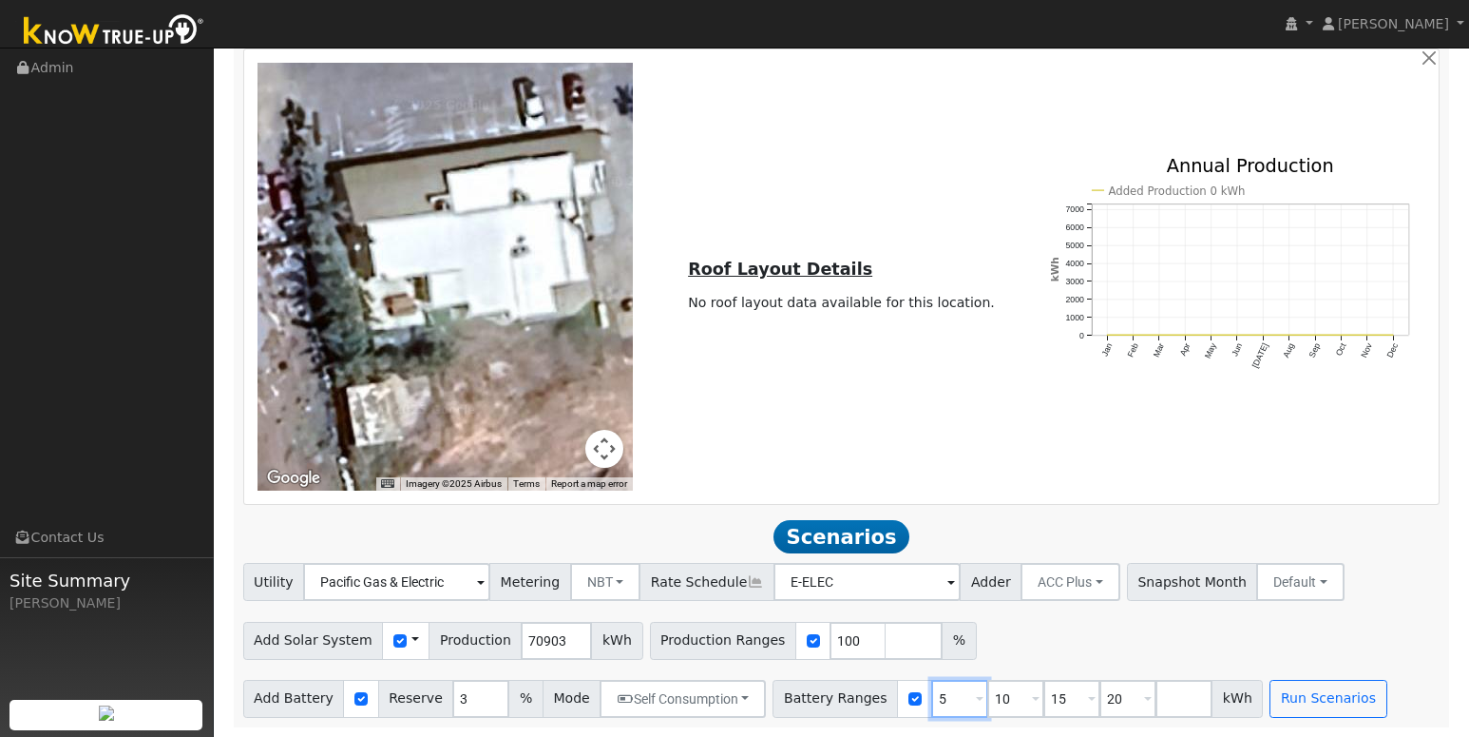
type input "20"
type input "15"
type input "20"
type input "2"
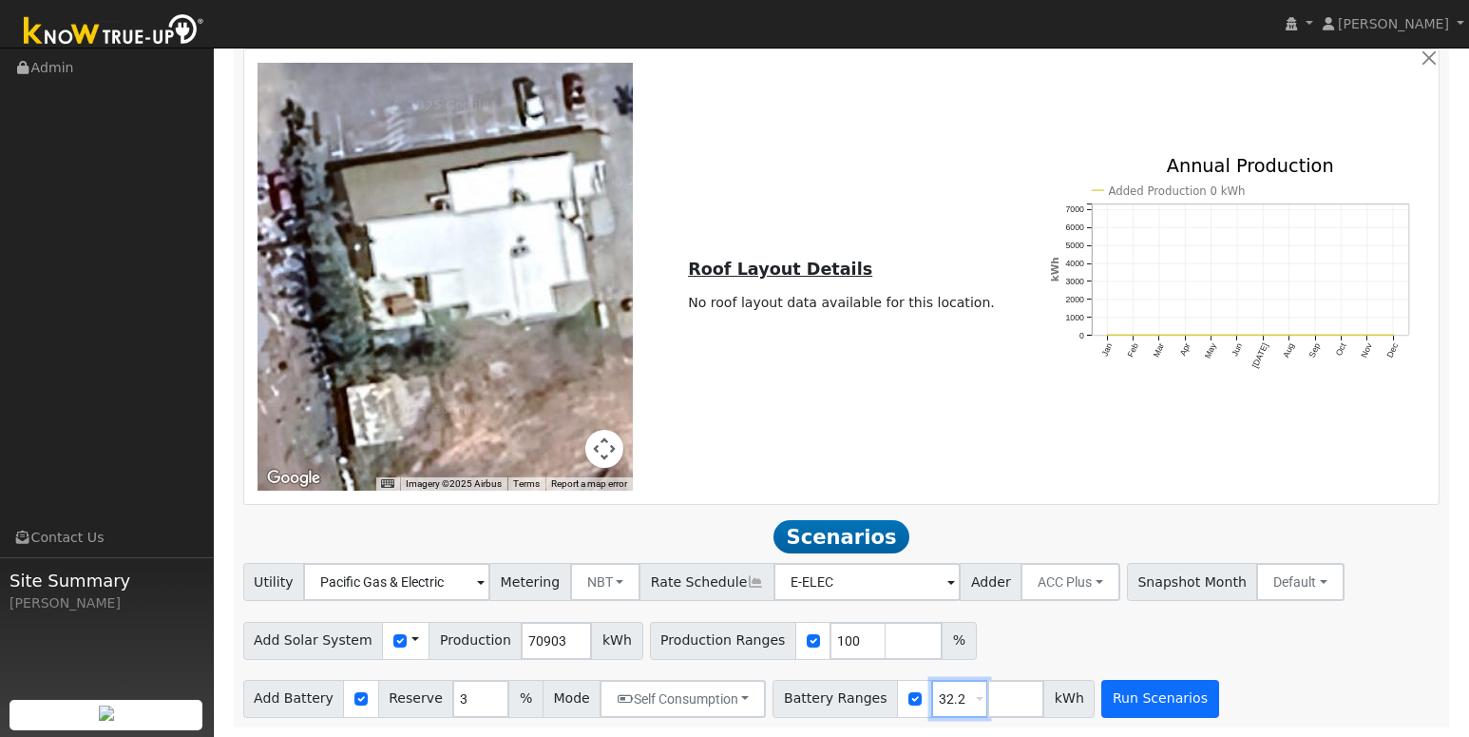
type input "32.2"
click at [1157, 694] on button "Run Scenarios" at bounding box center [1159, 699] width 117 height 38
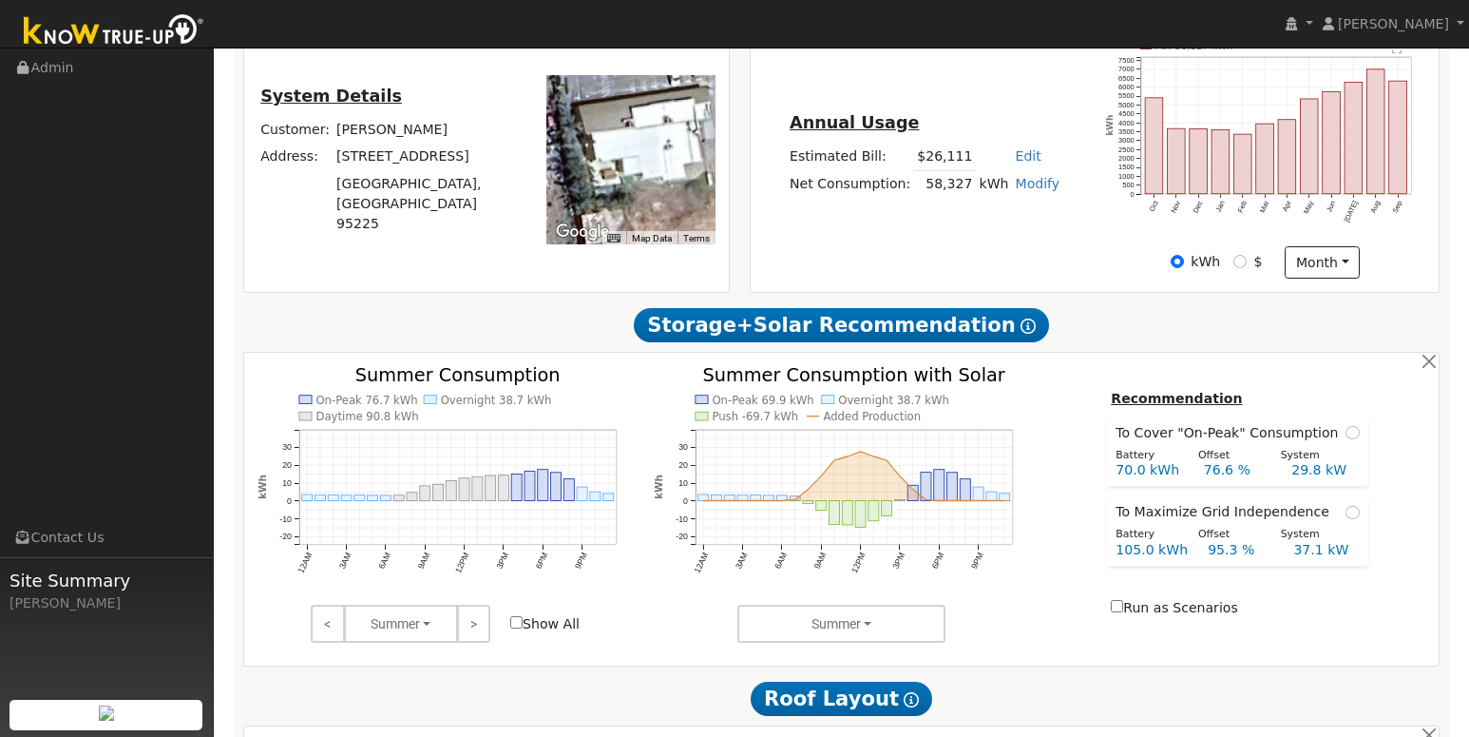
scroll to position [413, 0]
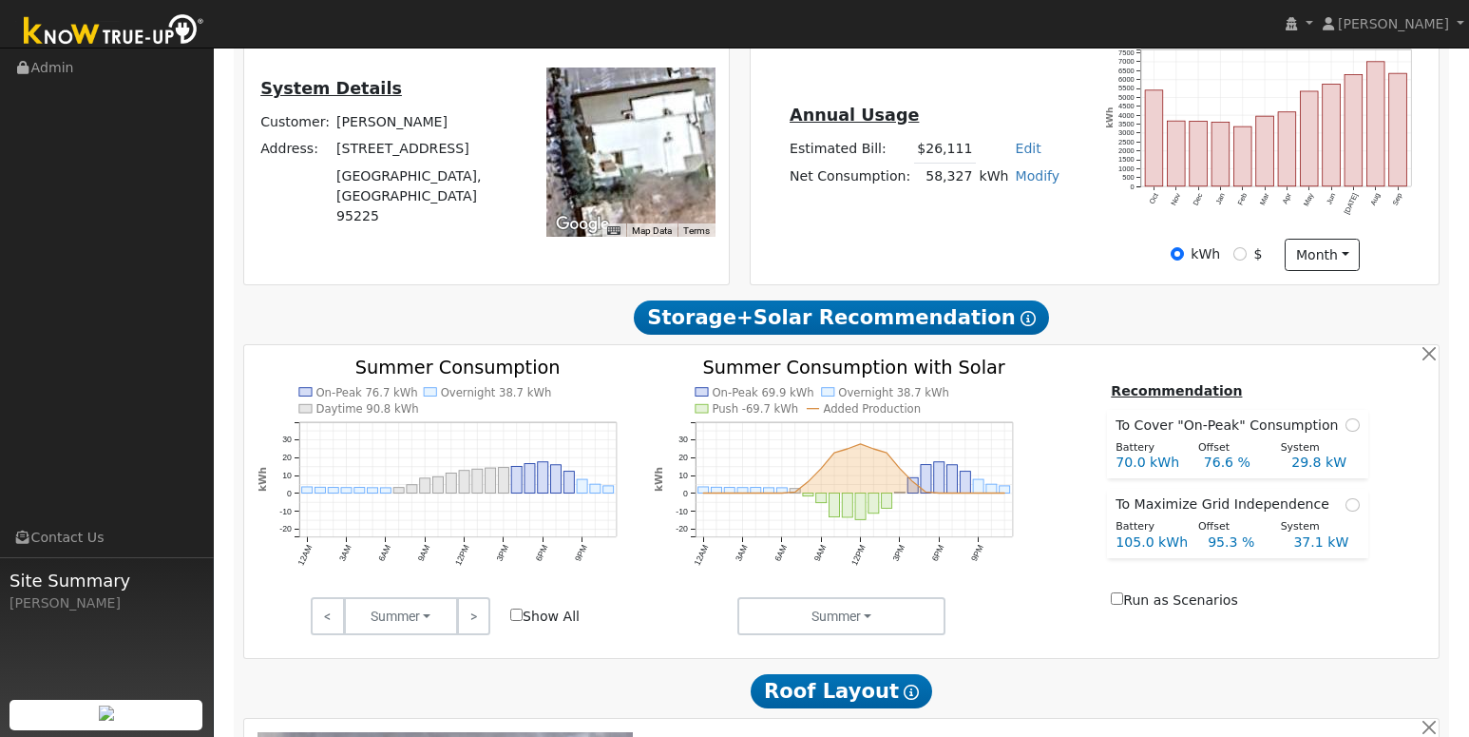
type input "47.3"
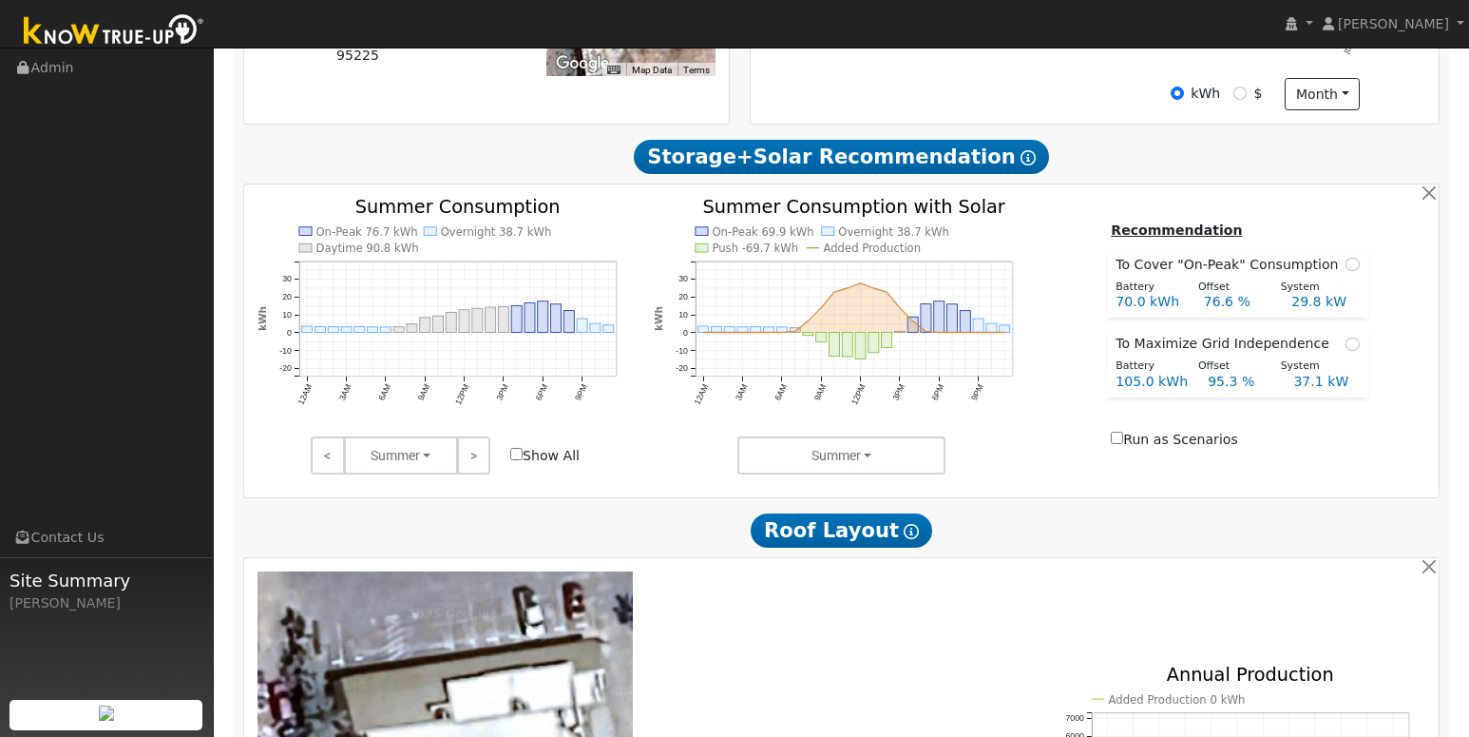
scroll to position [572, 0]
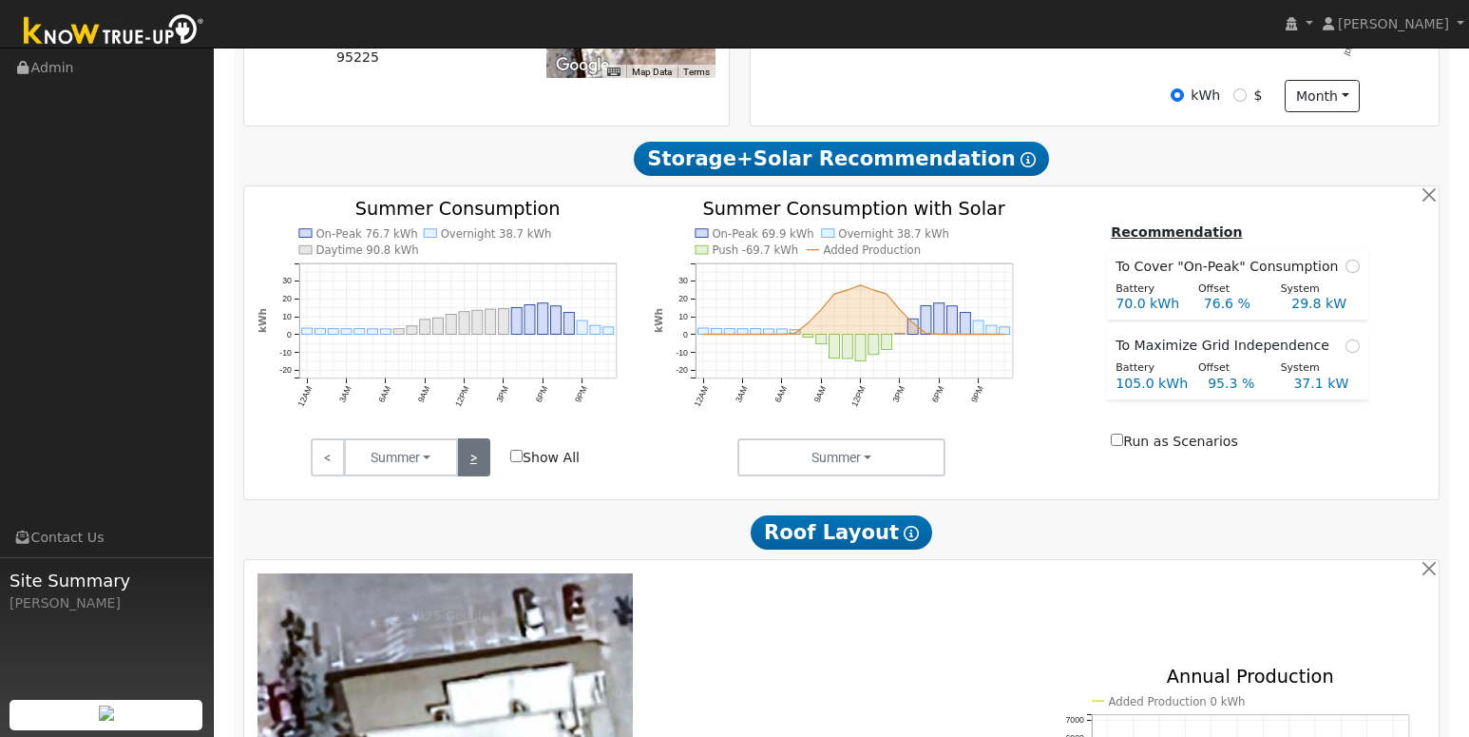
click at [483, 459] on link ">" at bounding box center [473, 457] width 33 height 38
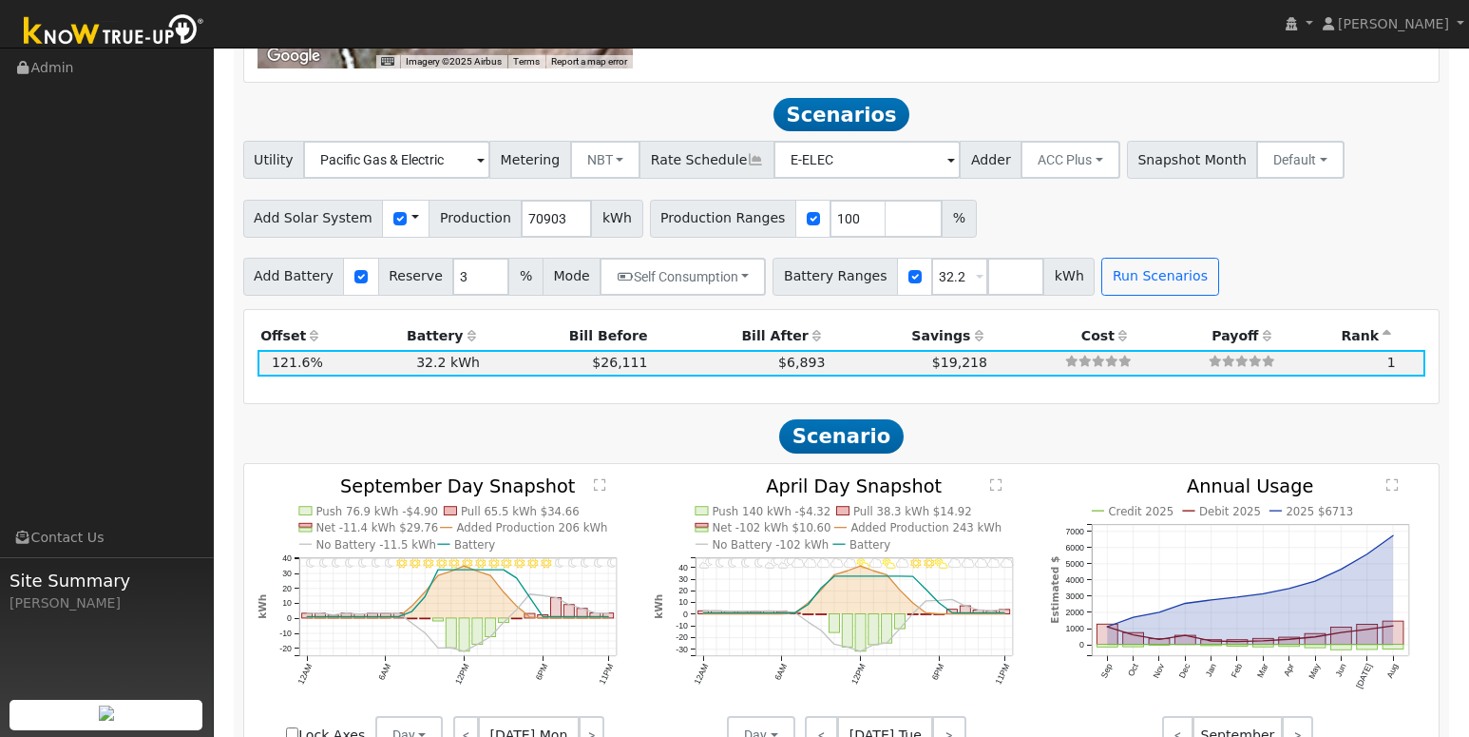
scroll to position [1473, 0]
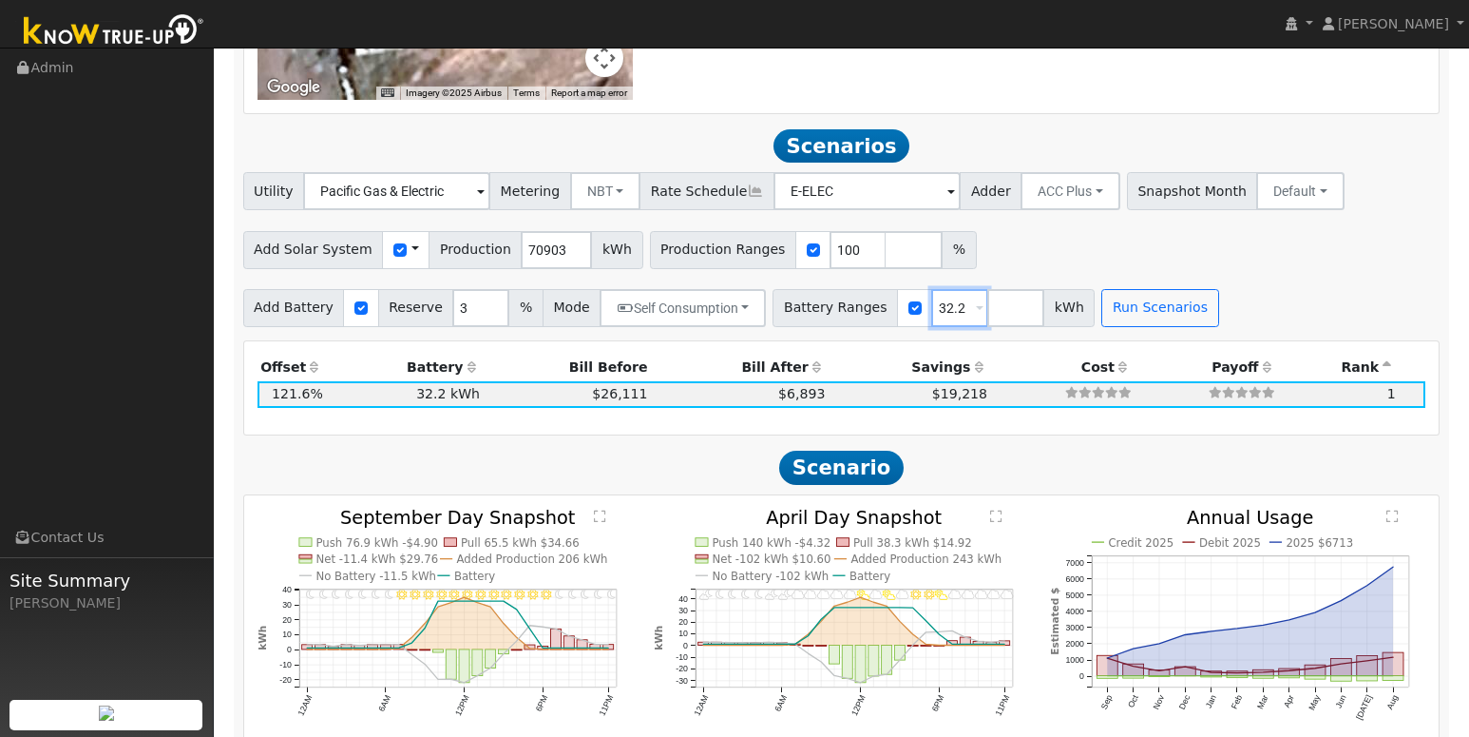
click at [939, 317] on input "32.2" at bounding box center [959, 308] width 57 height 38
drag, startPoint x: 946, startPoint y: 319, endPoint x: 894, endPoint y: 320, distance: 51.3
click at [894, 320] on div "Battery Ranges 32.2 Overrides Reserve % Mode None None Self Consumption Peak Sa…" at bounding box center [934, 308] width 322 height 38
type input "70"
click at [1105, 320] on button "Run Scenarios" at bounding box center [1159, 308] width 117 height 38
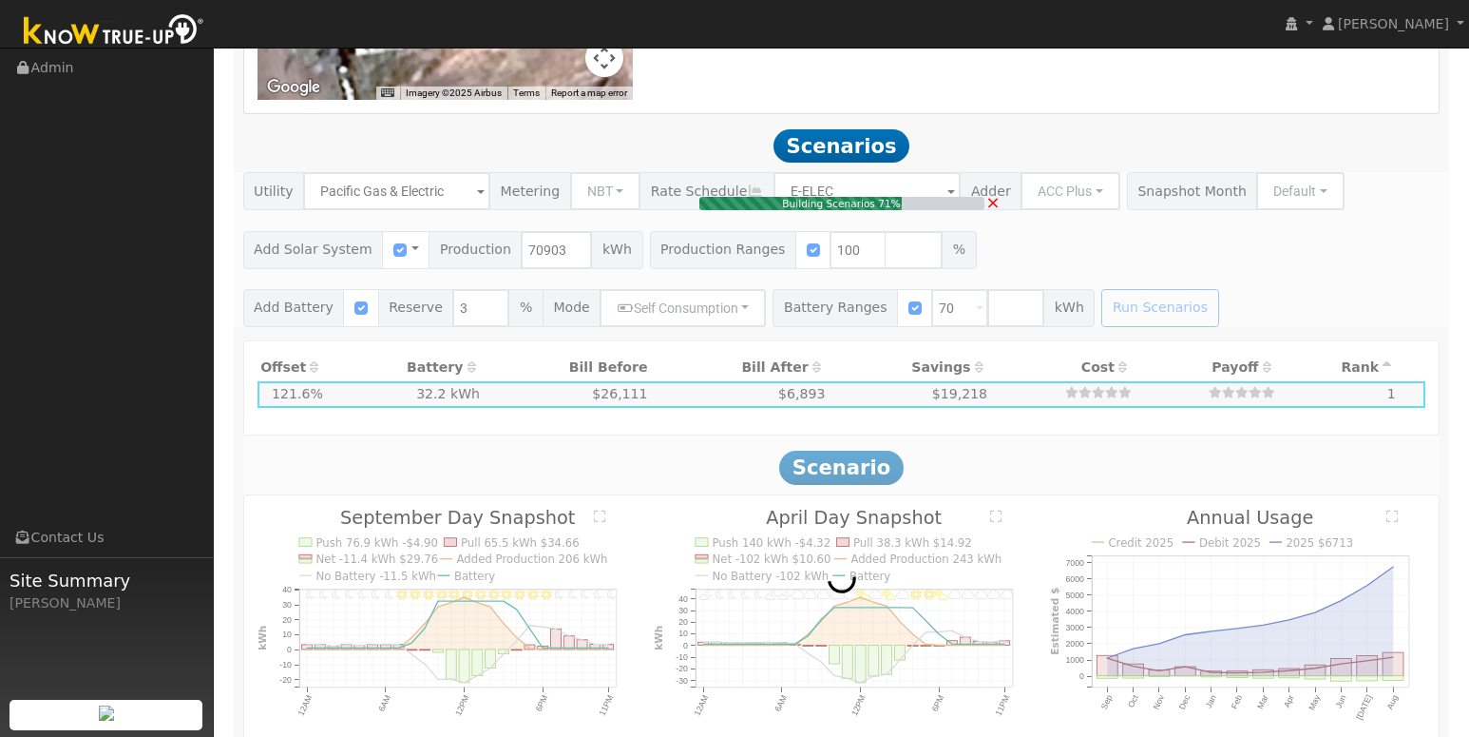
type input "$84,000"
type input "$74,832"
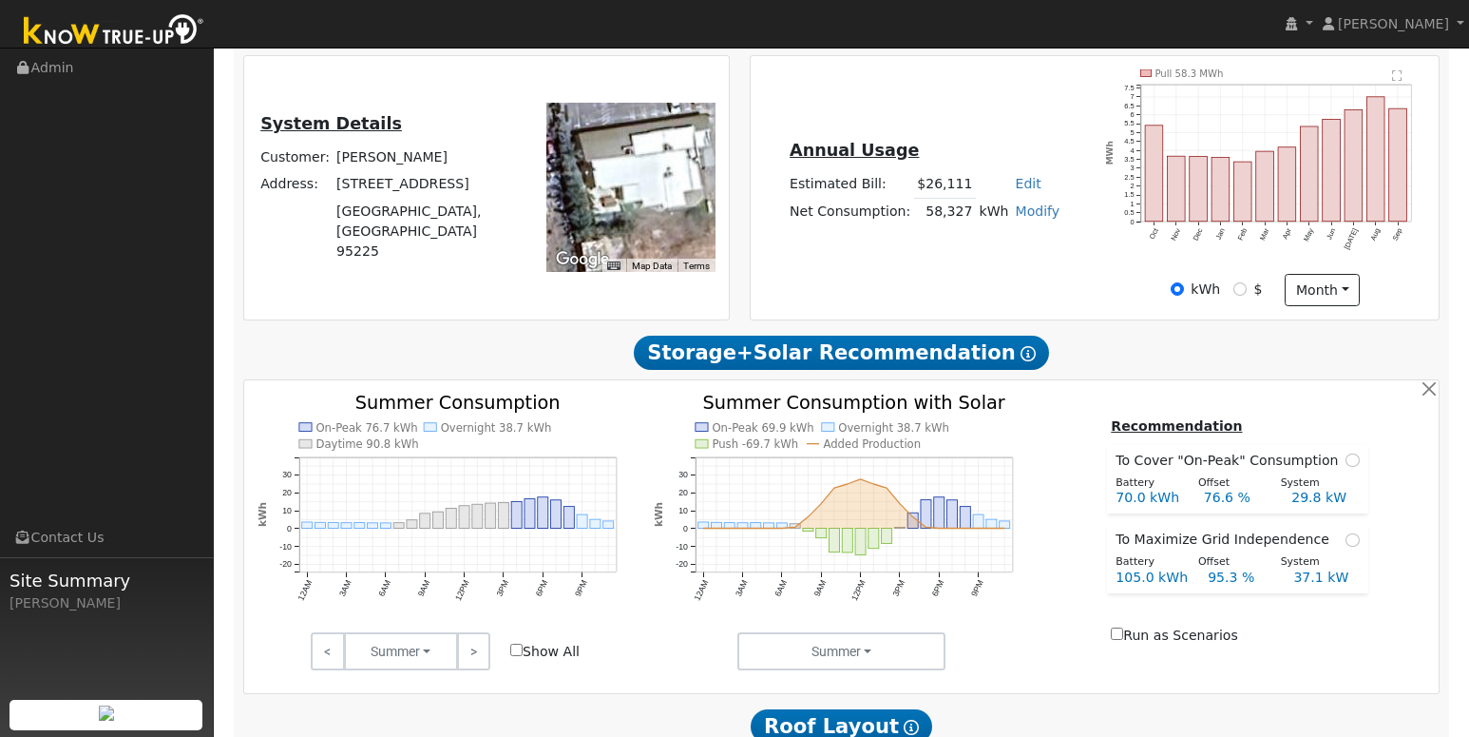
scroll to position [380, 0]
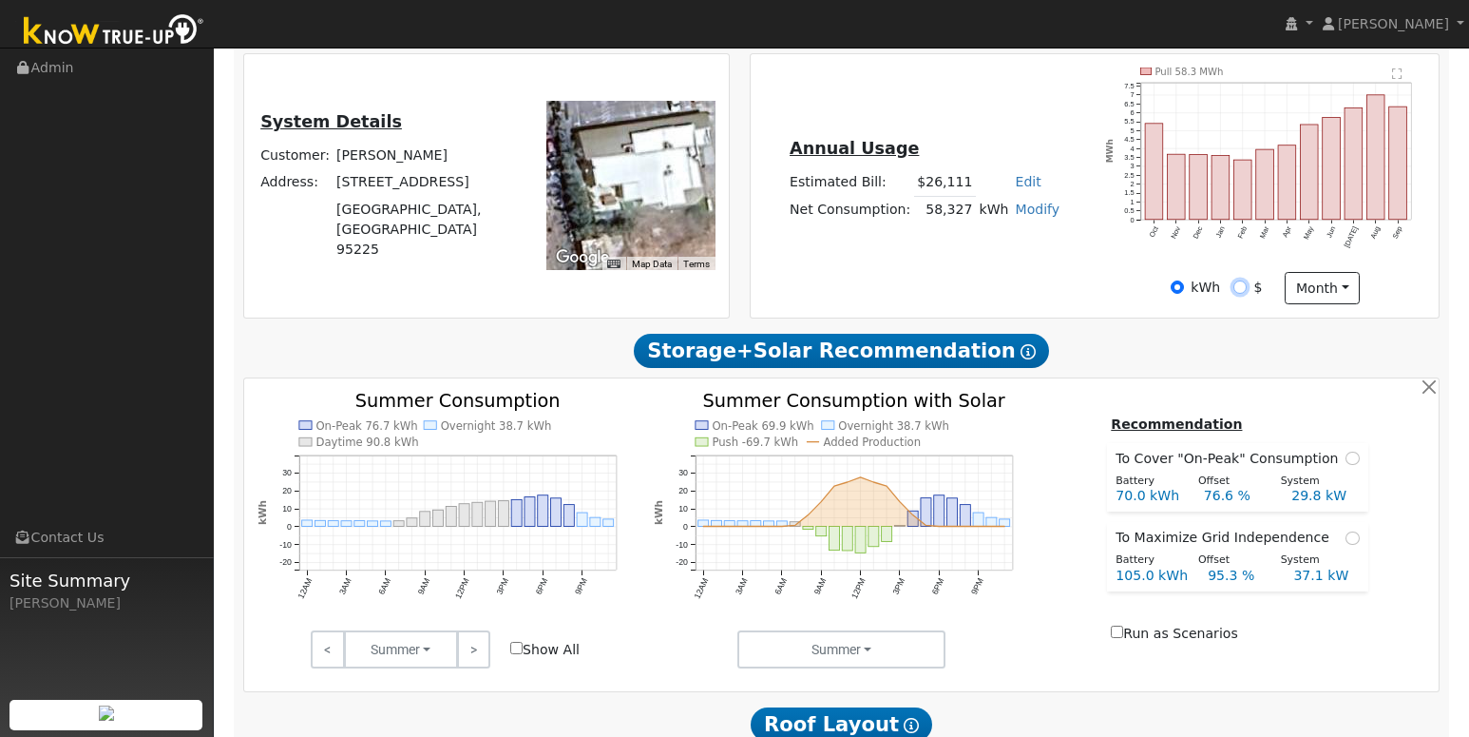
click at [1247, 294] on input "$" at bounding box center [1240, 286] width 13 height 13
radio input "true"
click at [1186, 291] on div "kWh" at bounding box center [1195, 288] width 49 height 20
click at [1181, 294] on input "kWh" at bounding box center [1177, 286] width 13 height 13
radio input "true"
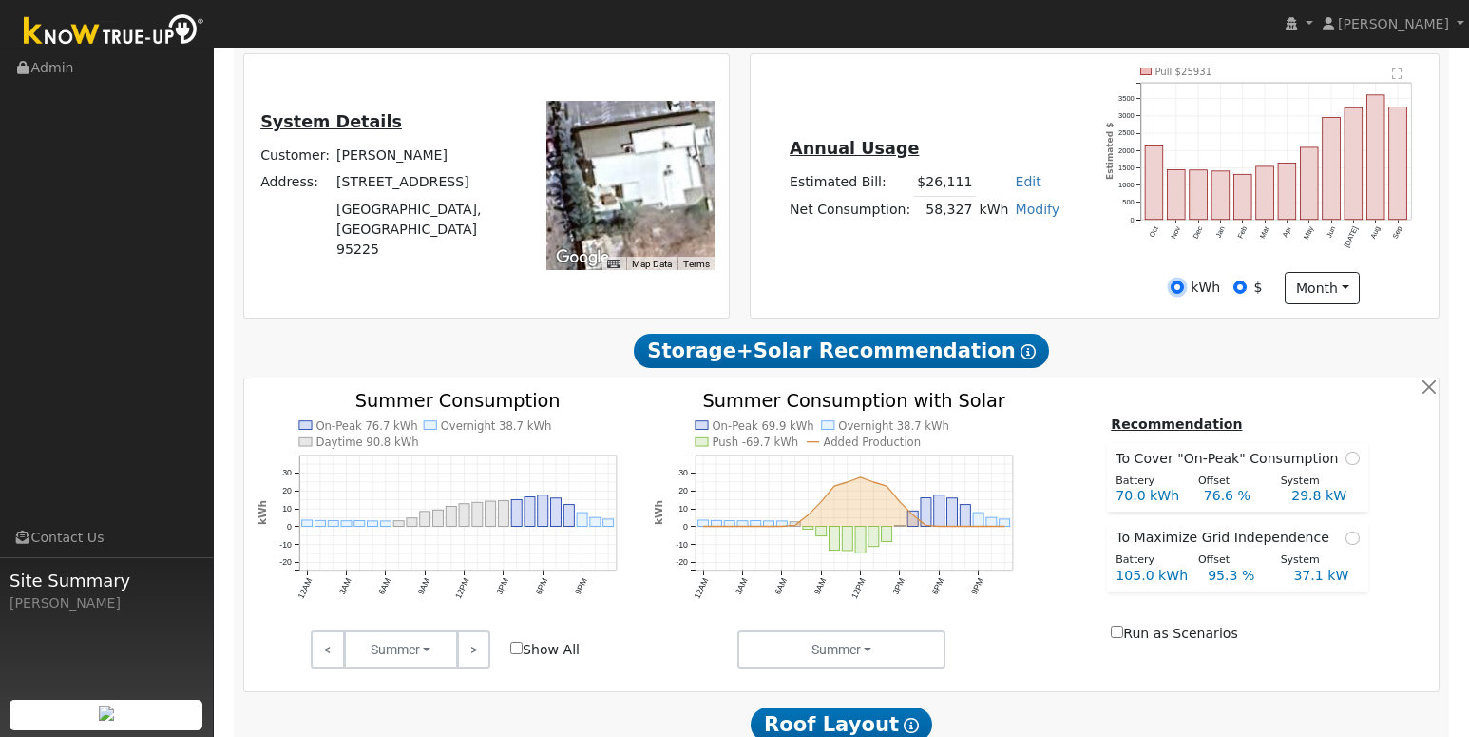
radio input "false"
click at [477, 666] on link ">" at bounding box center [473, 649] width 33 height 38
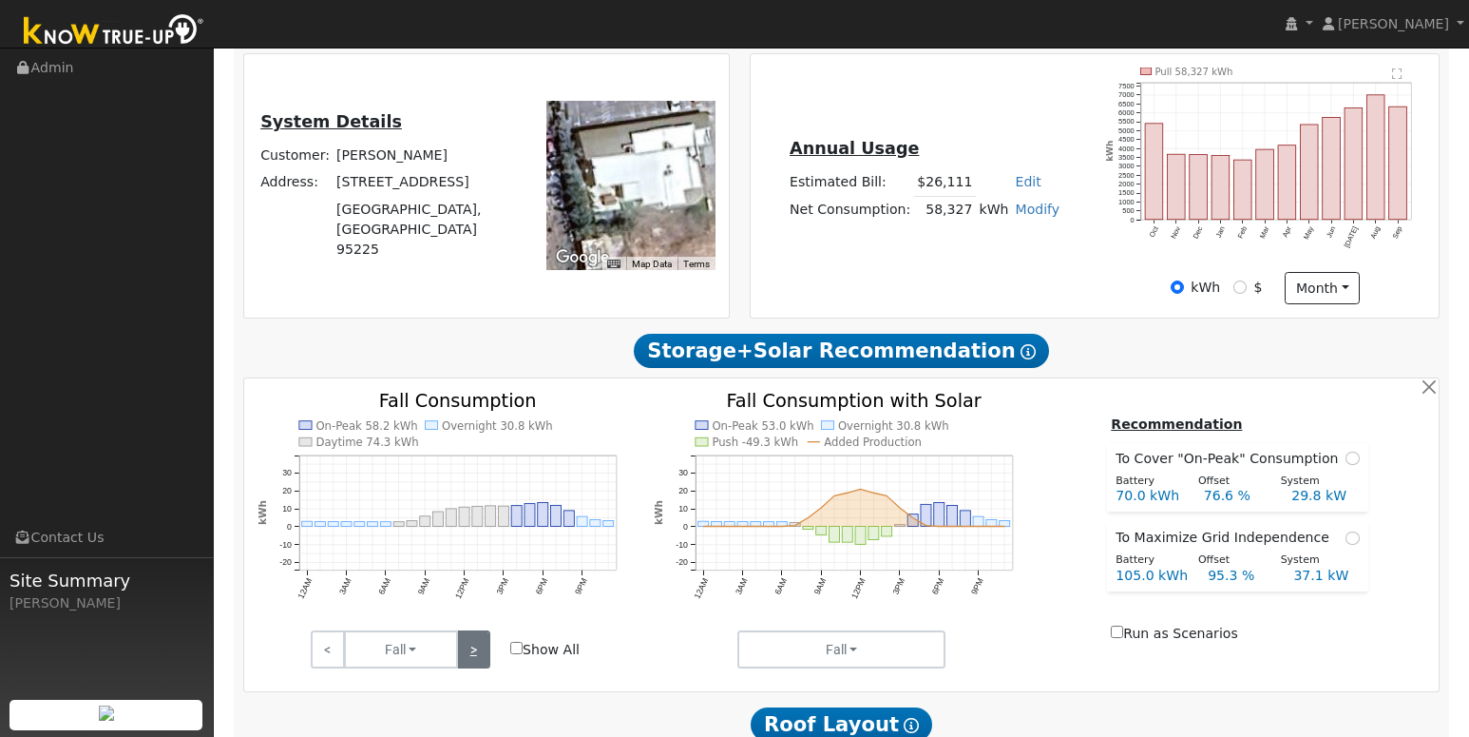
click at [477, 666] on link ">" at bounding box center [473, 649] width 33 height 38
click at [477, 665] on link ">" at bounding box center [473, 649] width 33 height 38
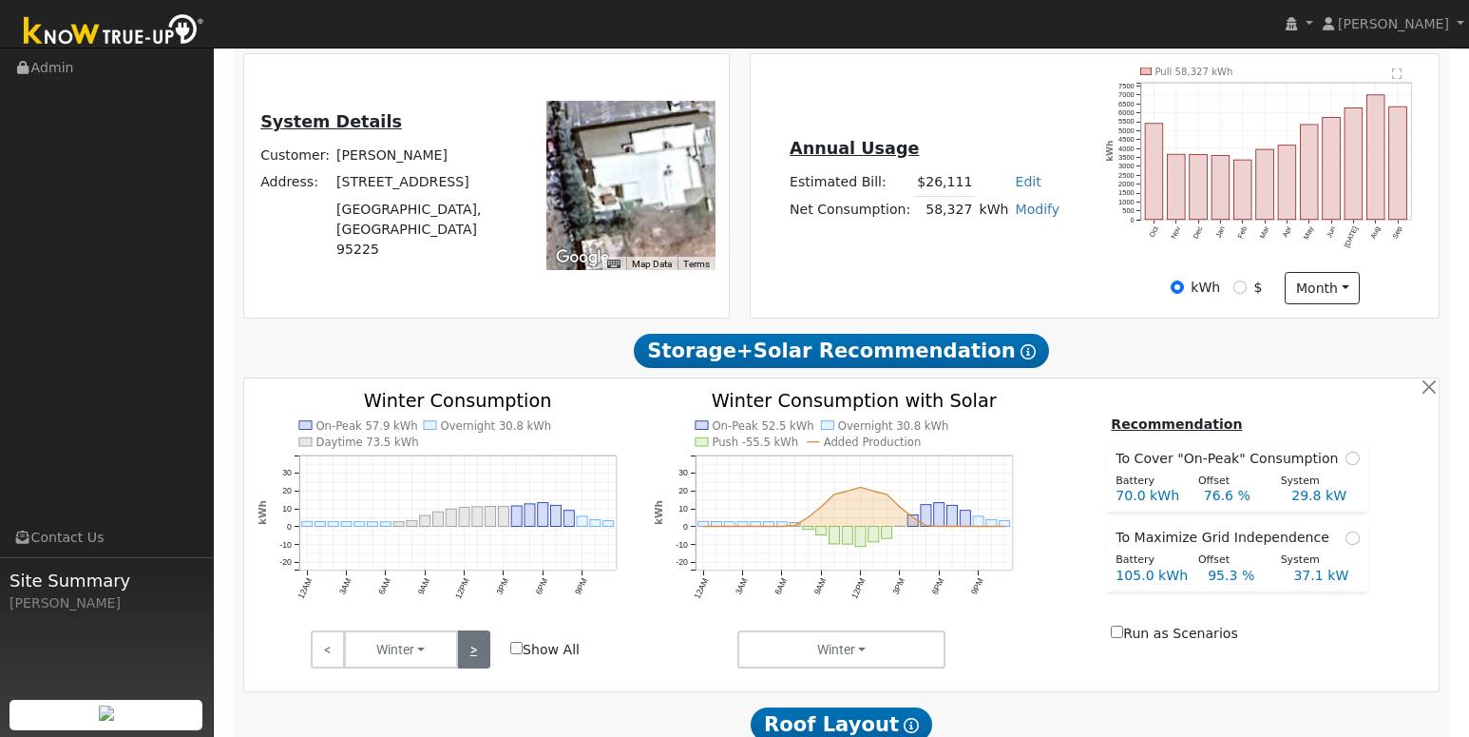
click at [477, 665] on link ">" at bounding box center [473, 649] width 33 height 38
click at [476, 663] on link ">" at bounding box center [473, 649] width 33 height 38
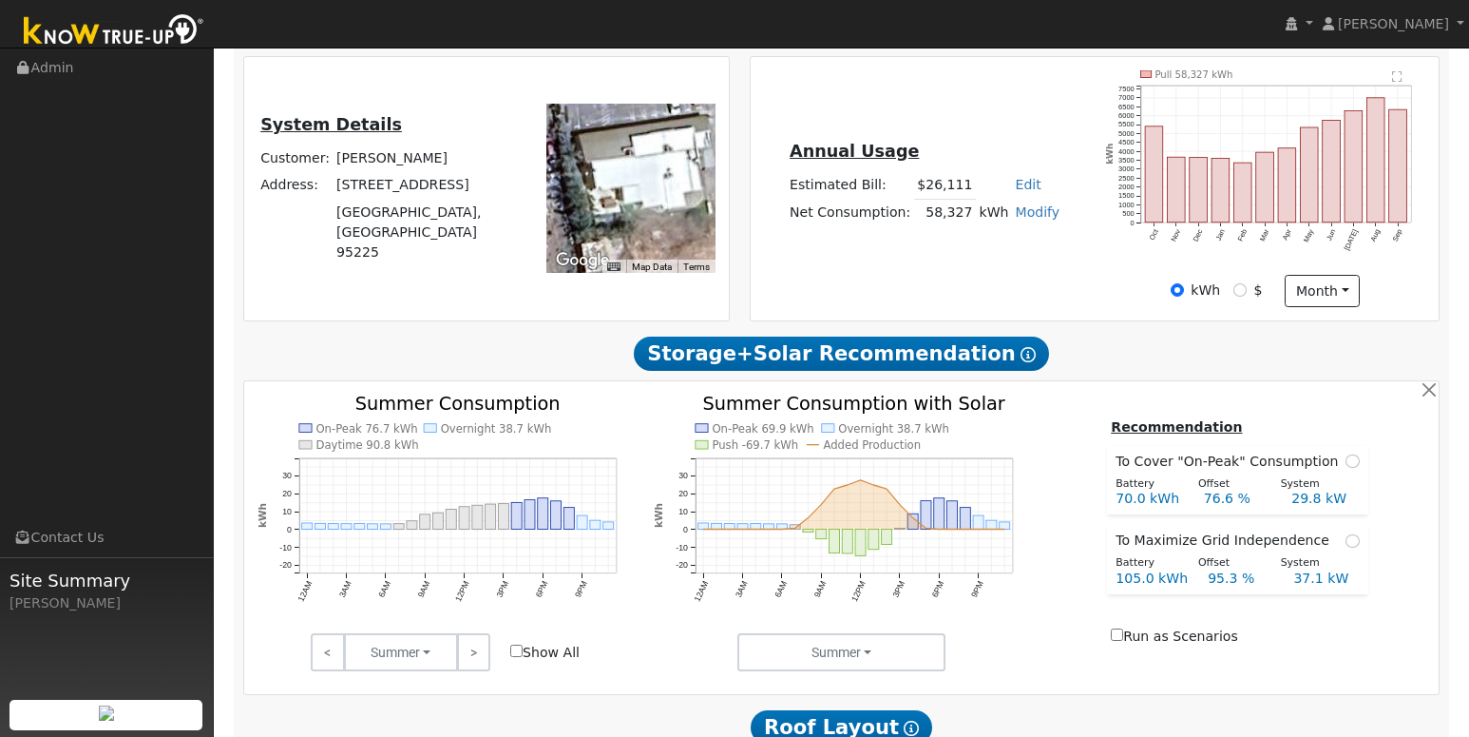
scroll to position [0, 0]
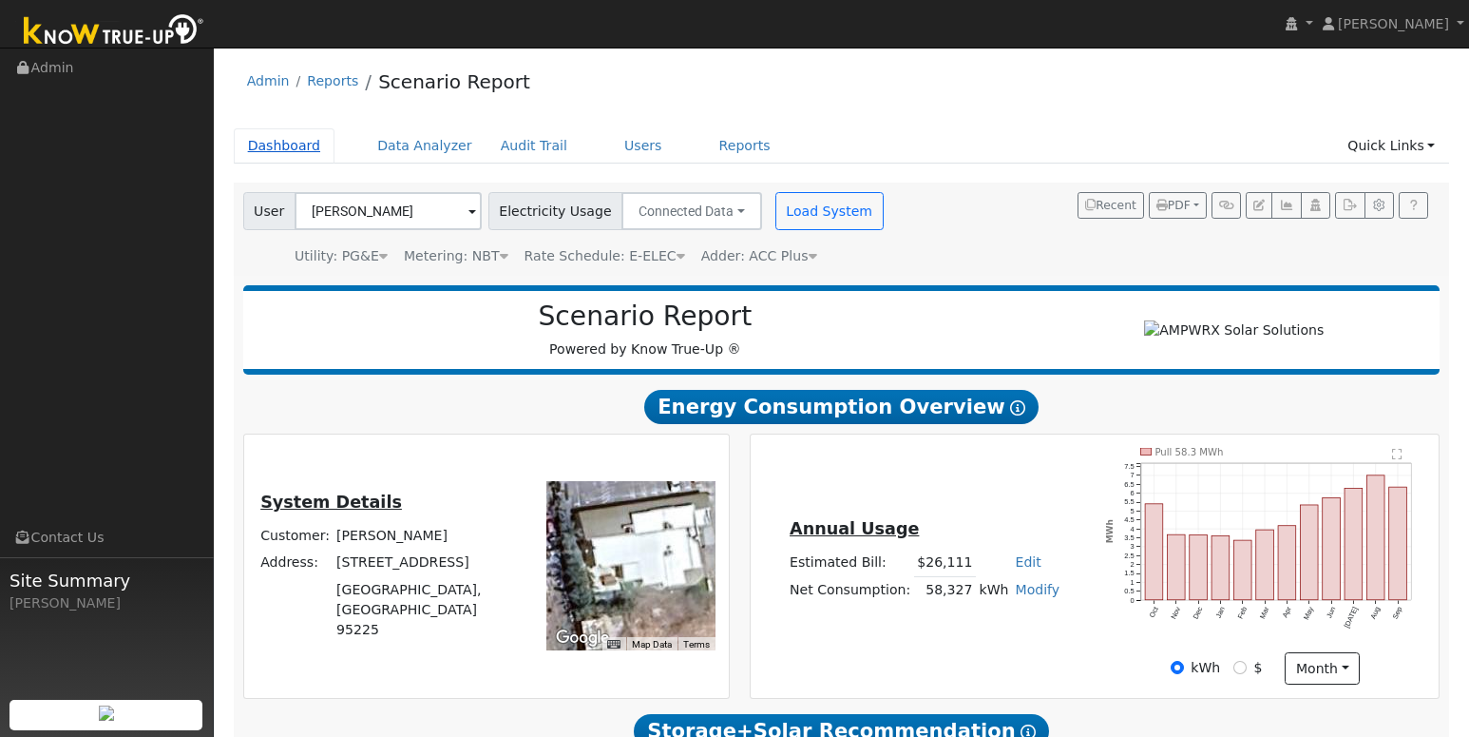
click at [316, 156] on link "Dashboard" at bounding box center [285, 145] width 102 height 35
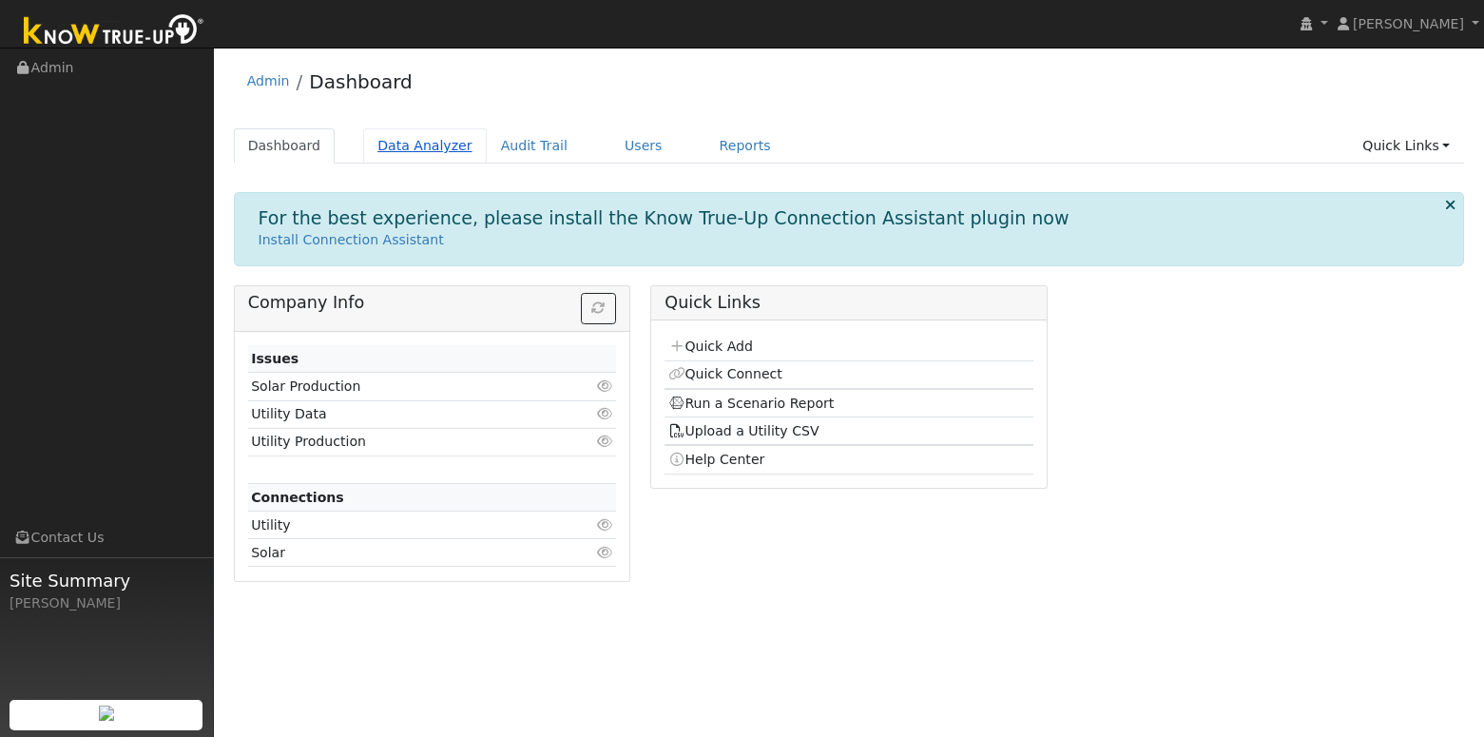
click at [421, 145] on link "Data Analyzer" at bounding box center [425, 145] width 124 height 35
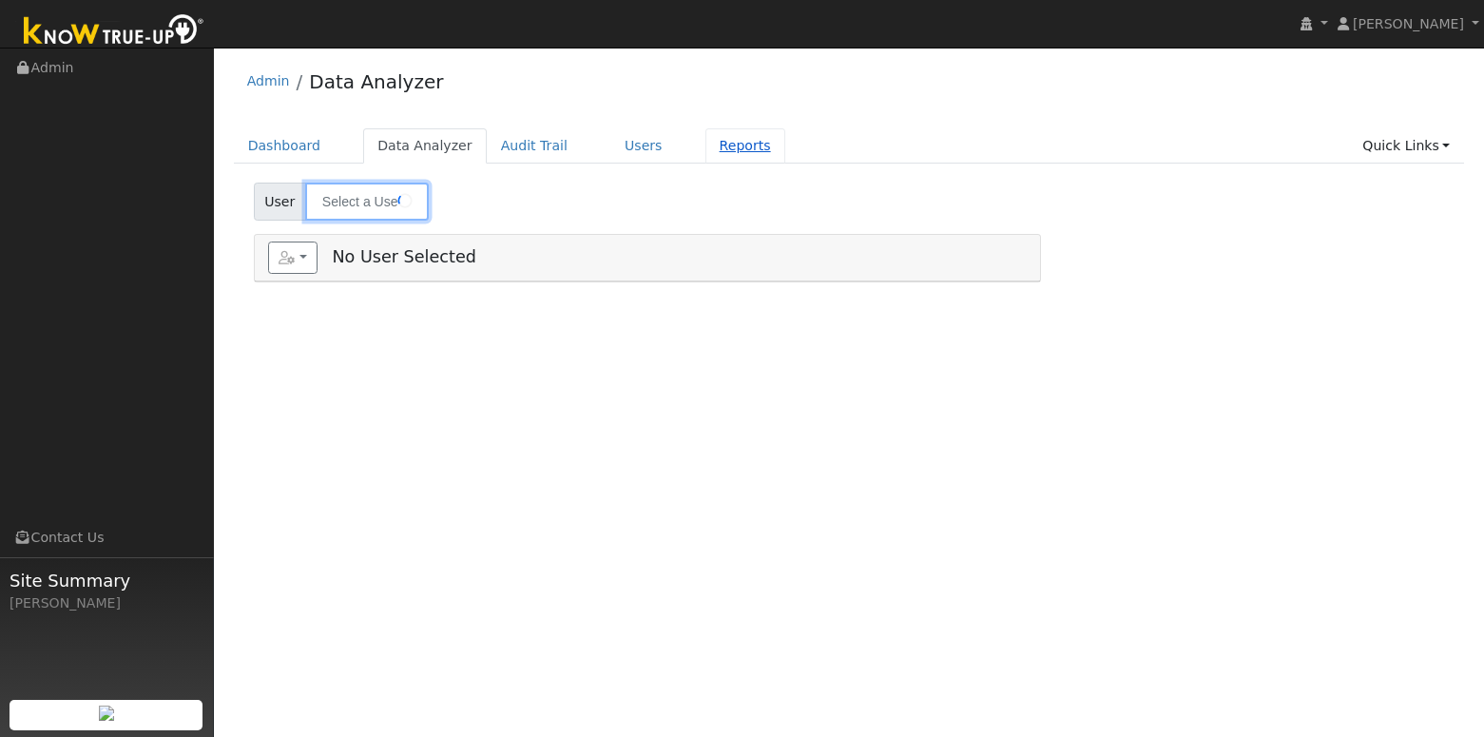
type input "[PERSON_NAME] ( Both Homes)"
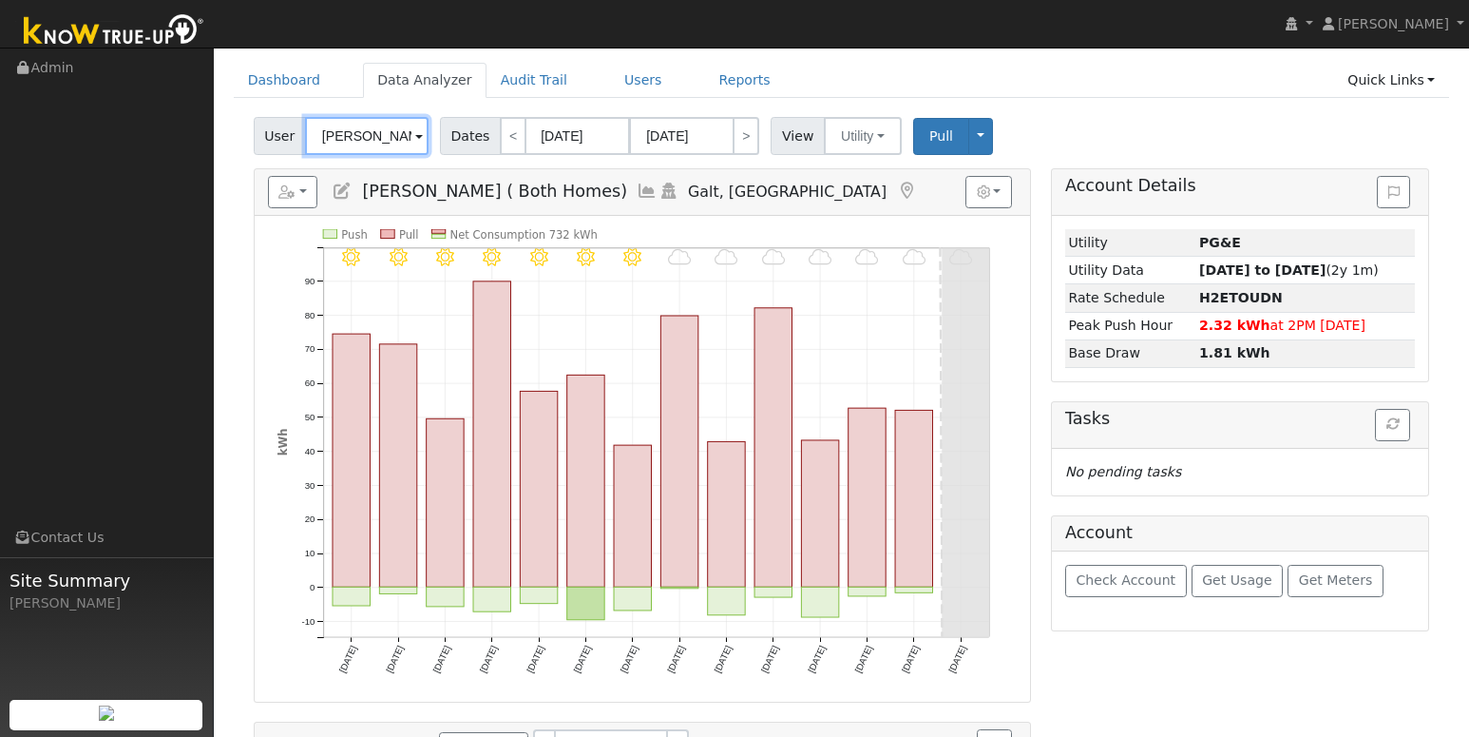
scroll to position [248, 0]
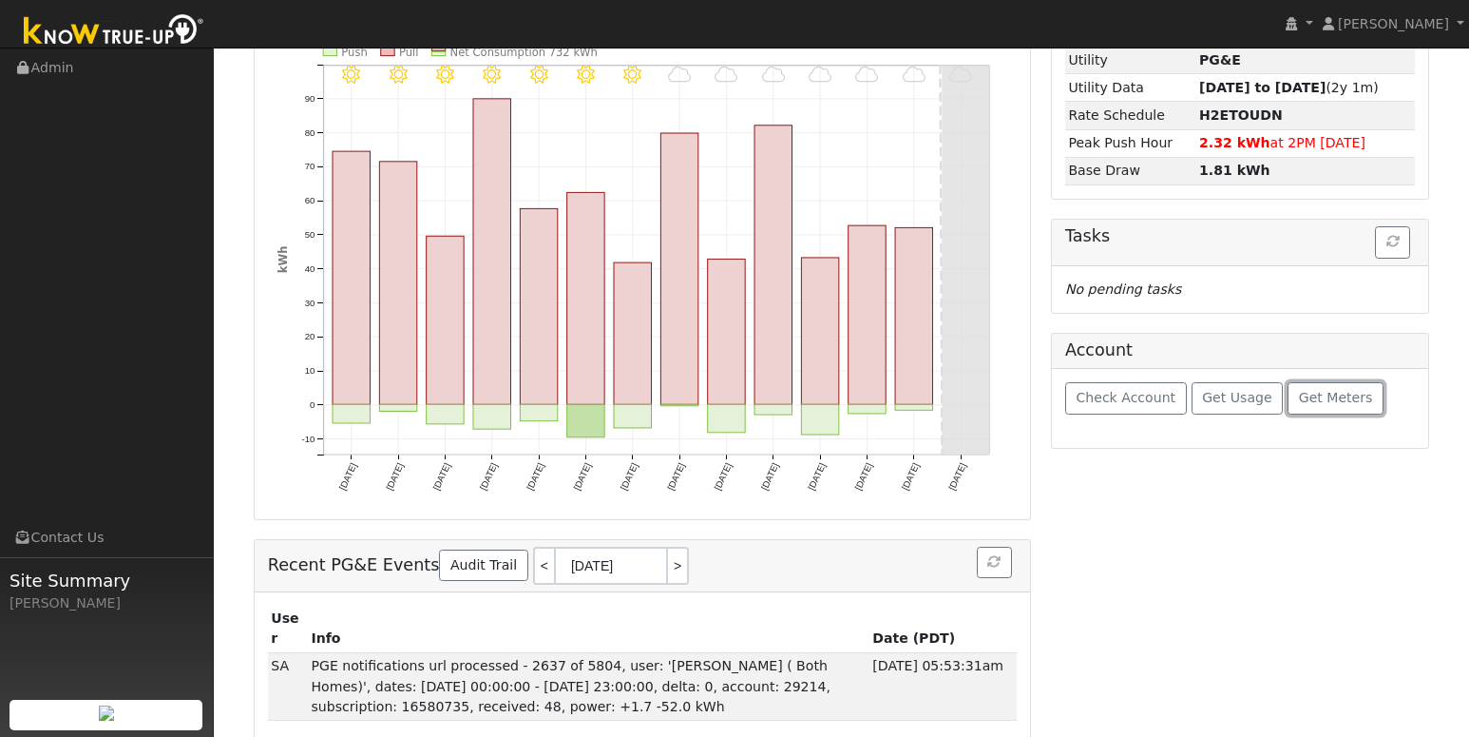
click at [1310, 397] on span "Get Meters" at bounding box center [1336, 397] width 74 height 15
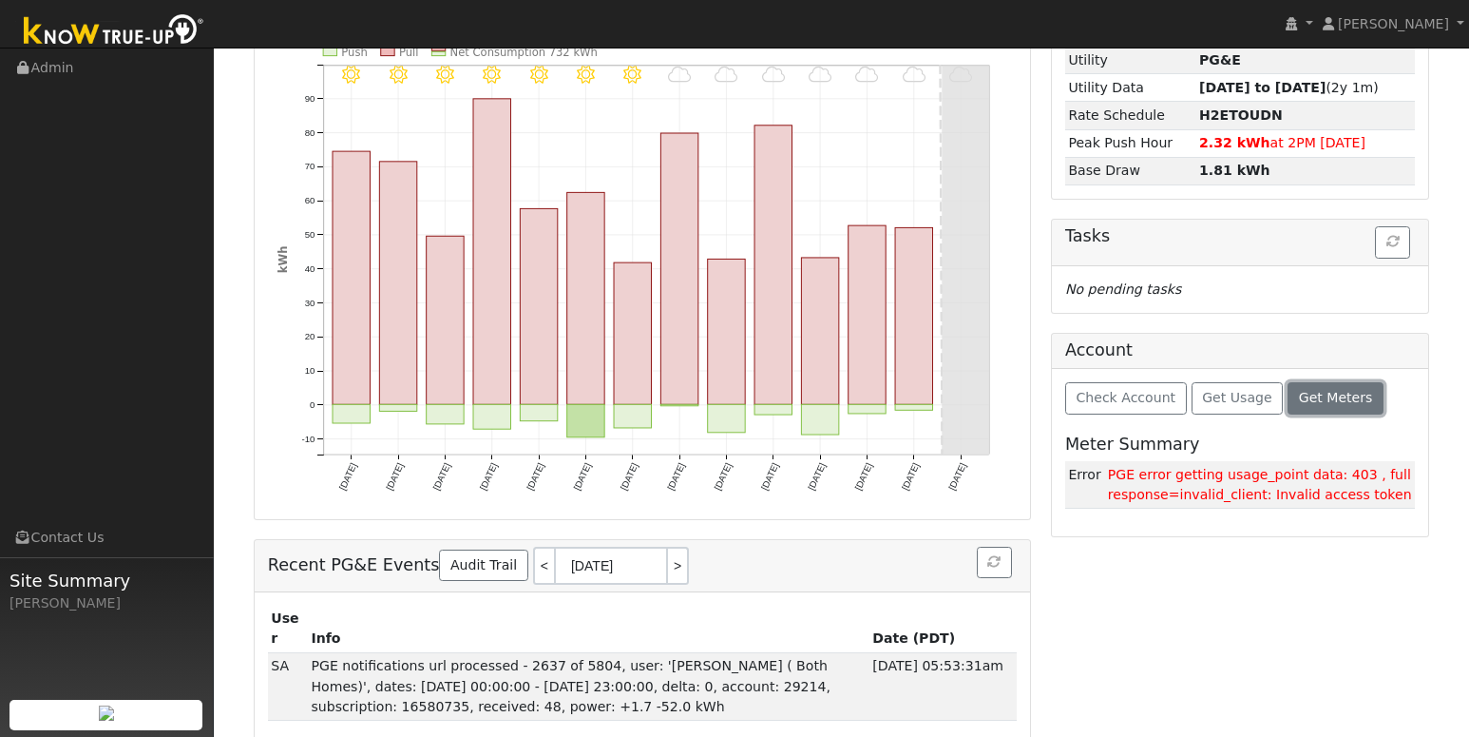
click at [1313, 399] on span "Get Meters" at bounding box center [1336, 397] width 74 height 15
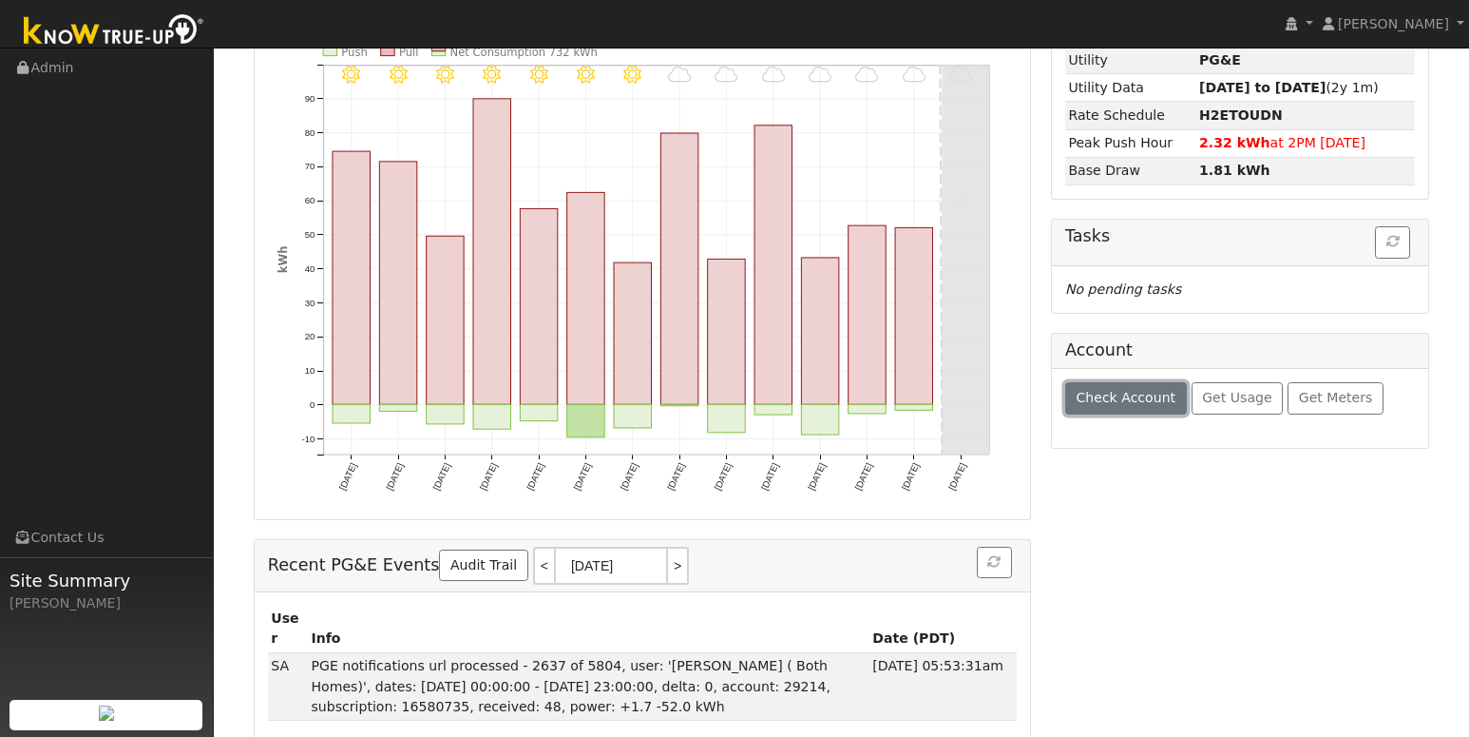
click at [1106, 404] on span "Check Account" at bounding box center [1126, 397] width 100 height 15
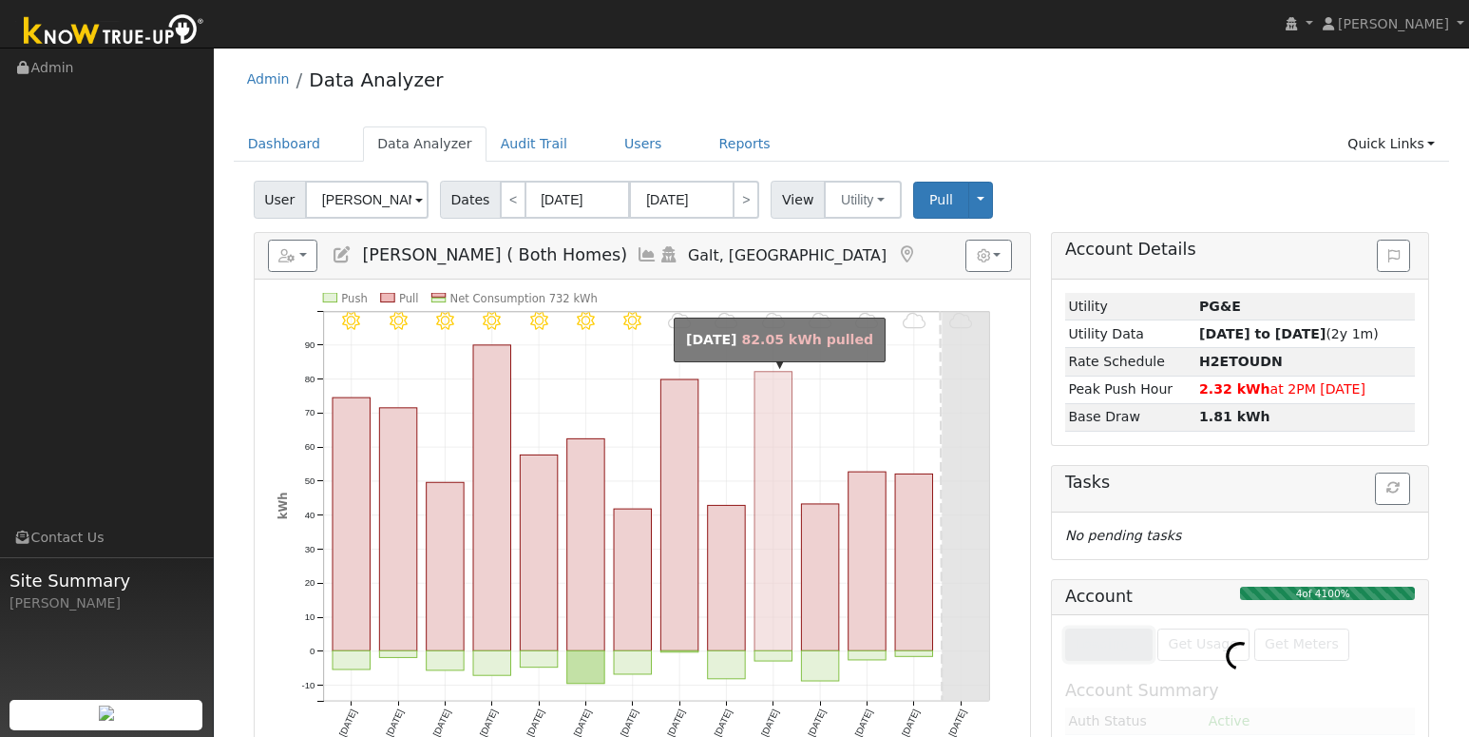
scroll to position [0, 0]
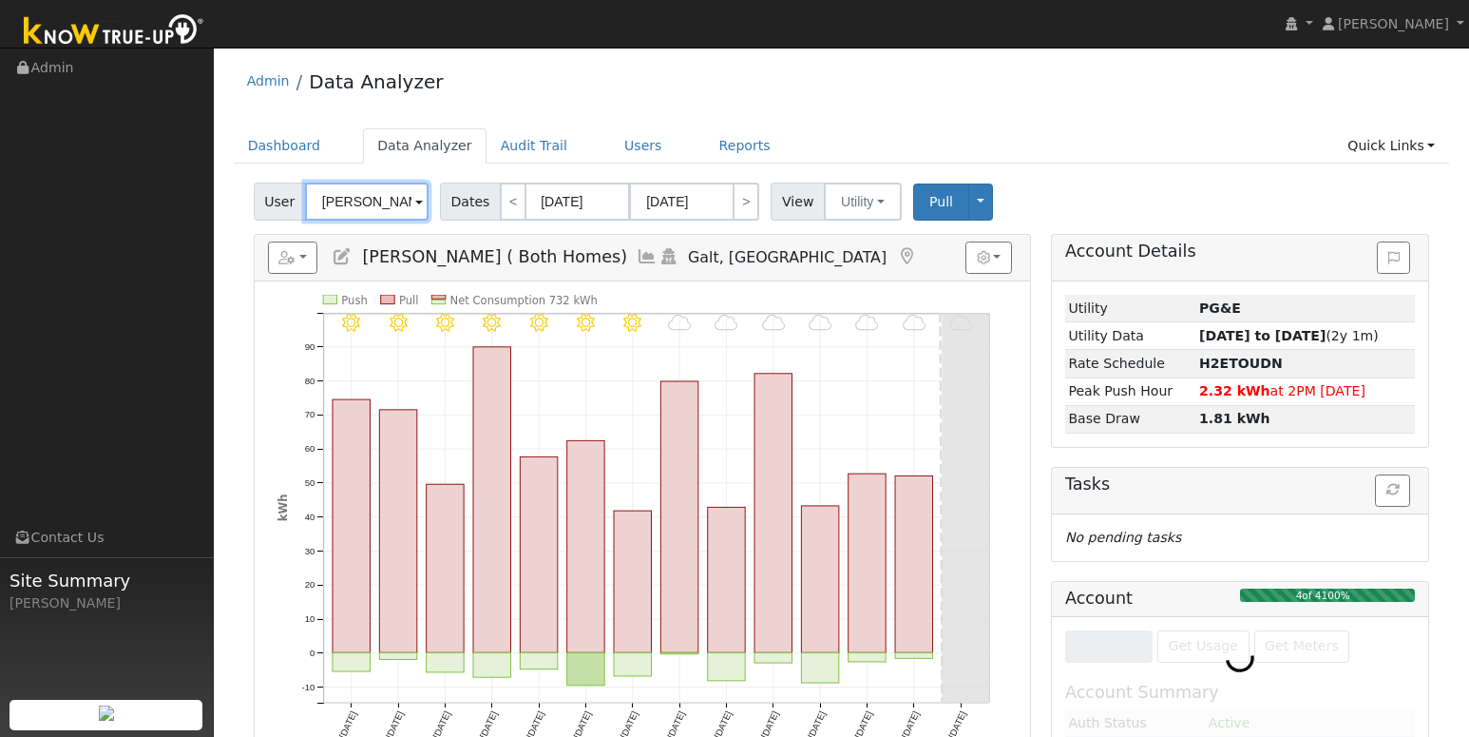
click at [373, 196] on input "Michael Obrian ( Both Homes)" at bounding box center [367, 201] width 124 height 38
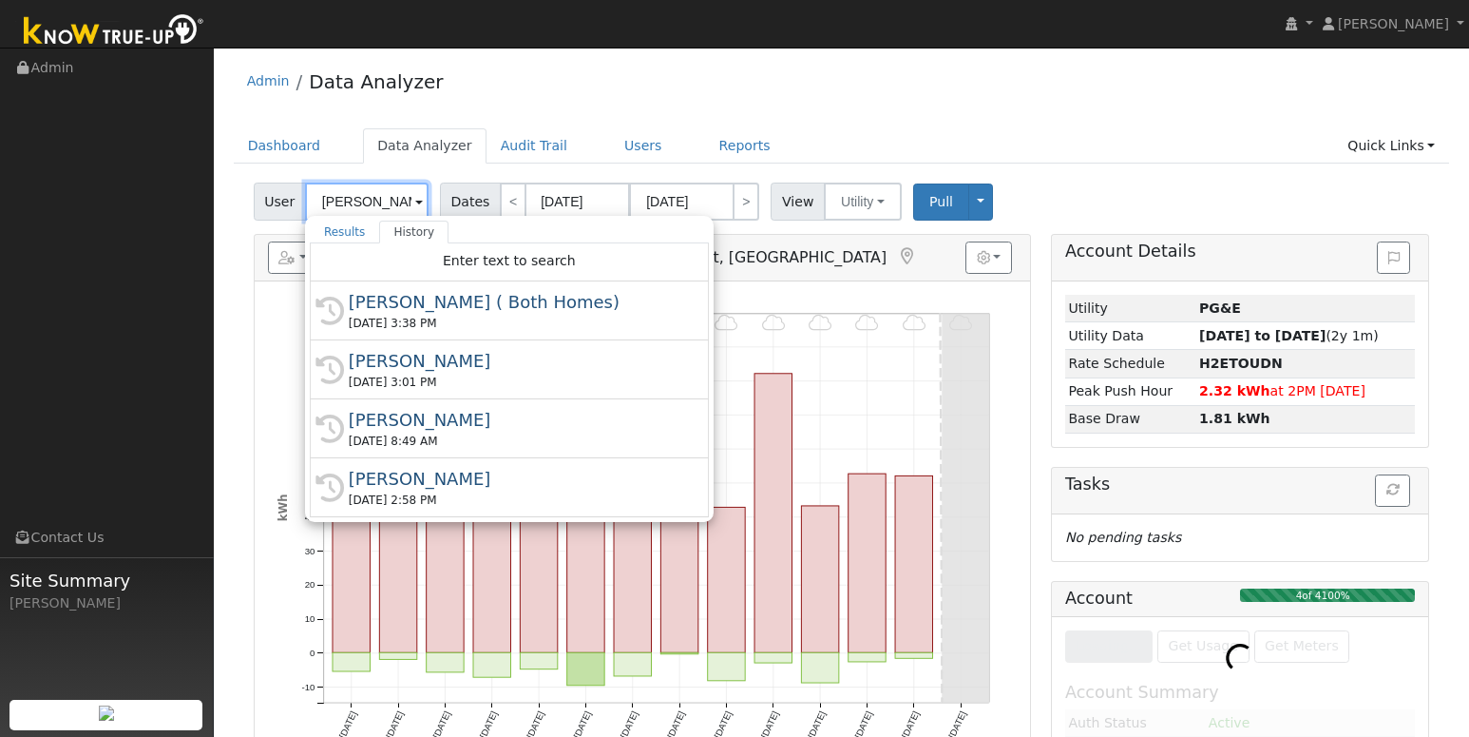
click at [403, 204] on input "Michael Obrian ( Both Homes)" at bounding box center [367, 201] width 124 height 38
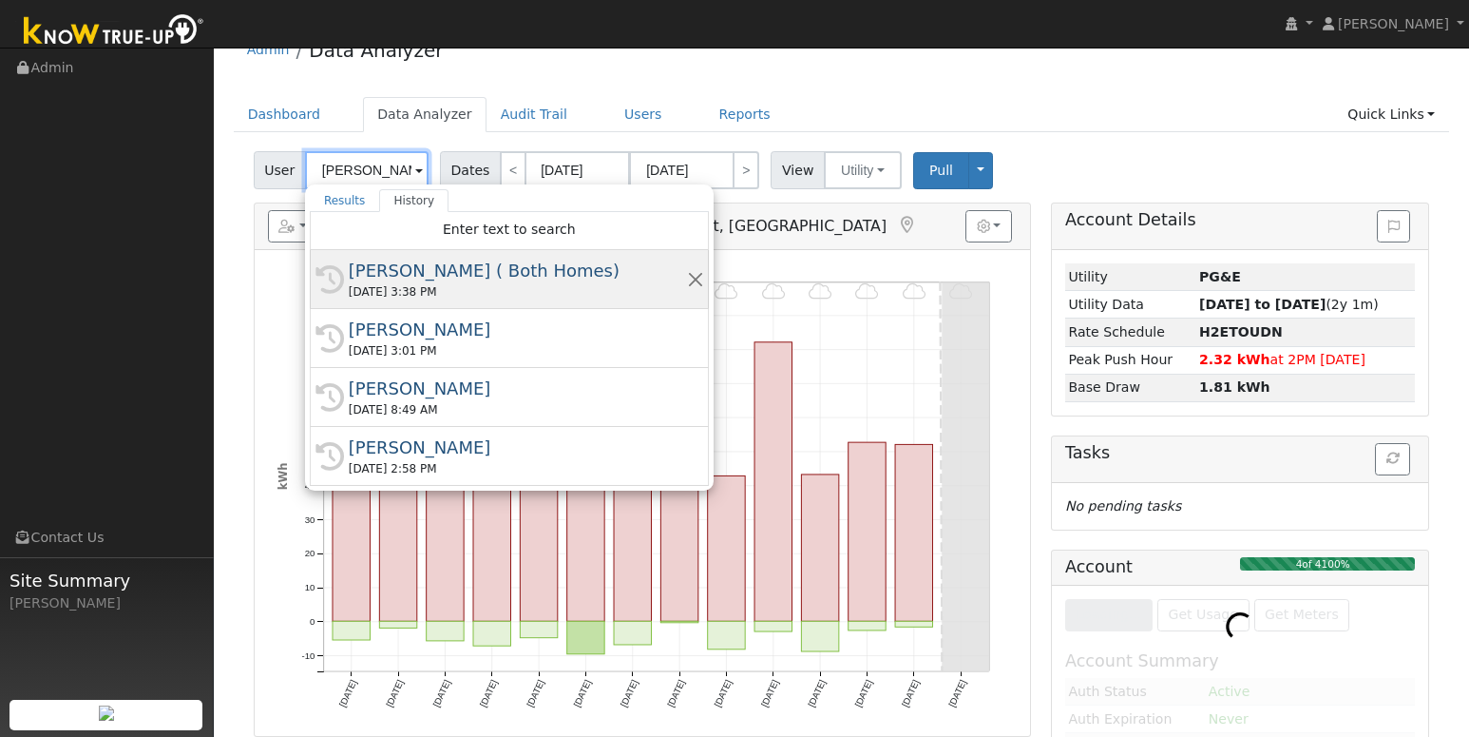
scroll to position [33, 0]
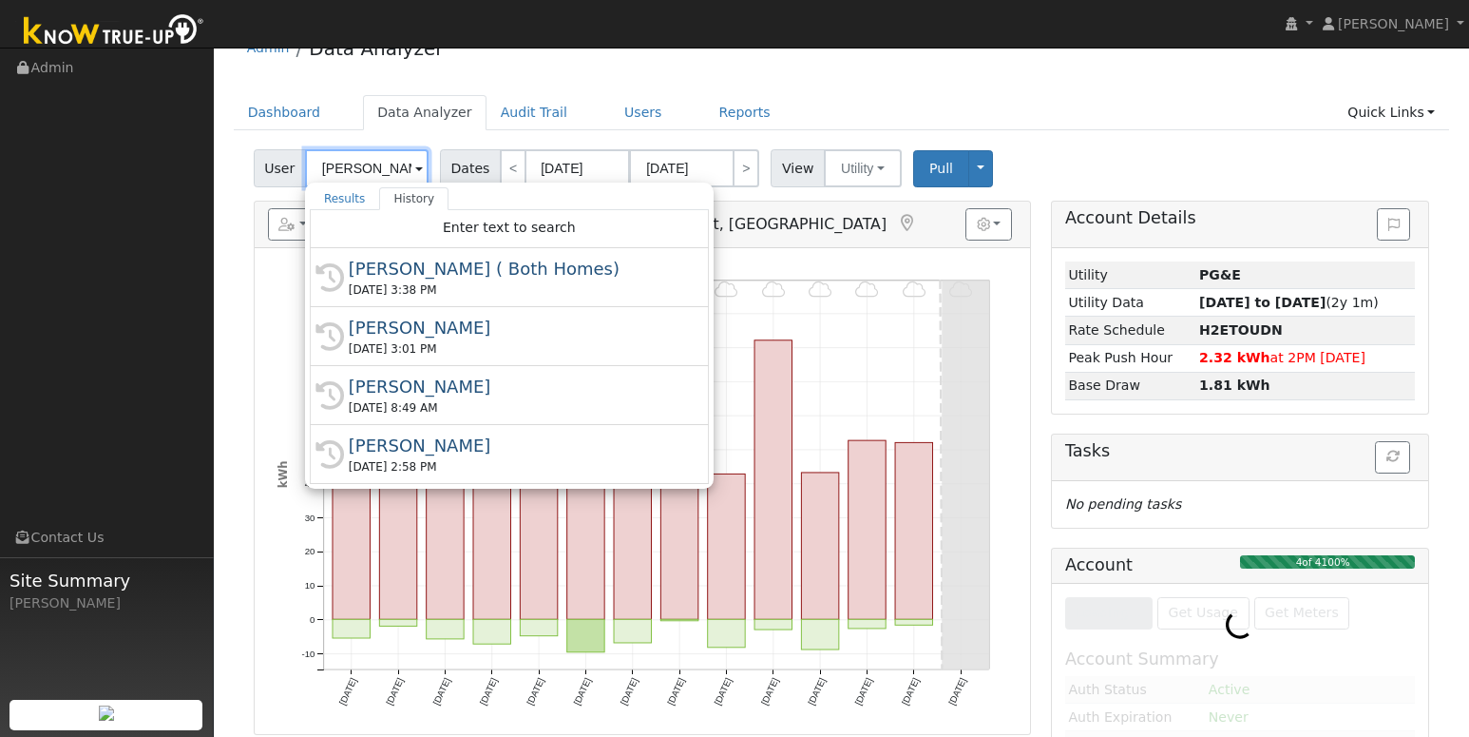
click at [385, 167] on input "Michael Obrian ( Both Homes)" at bounding box center [367, 168] width 124 height 38
click at [385, 168] on input "Michael Obrian ( Both Homes)" at bounding box center [367, 168] width 124 height 38
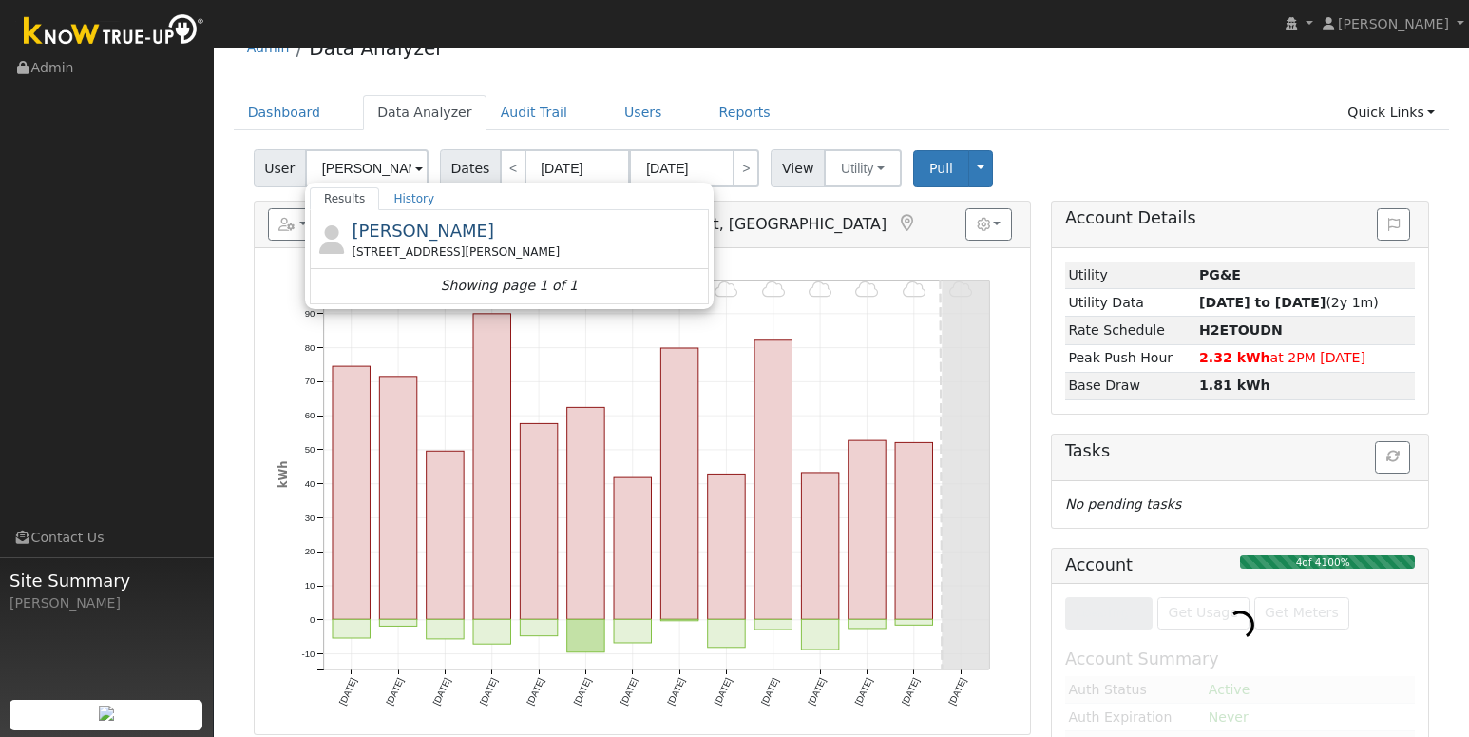
click at [400, 234] on div "Tara K 2869 E Hwy 12, Burson, CA 95225" at bounding box center [528, 239] width 353 height 43
type input "Tara K"
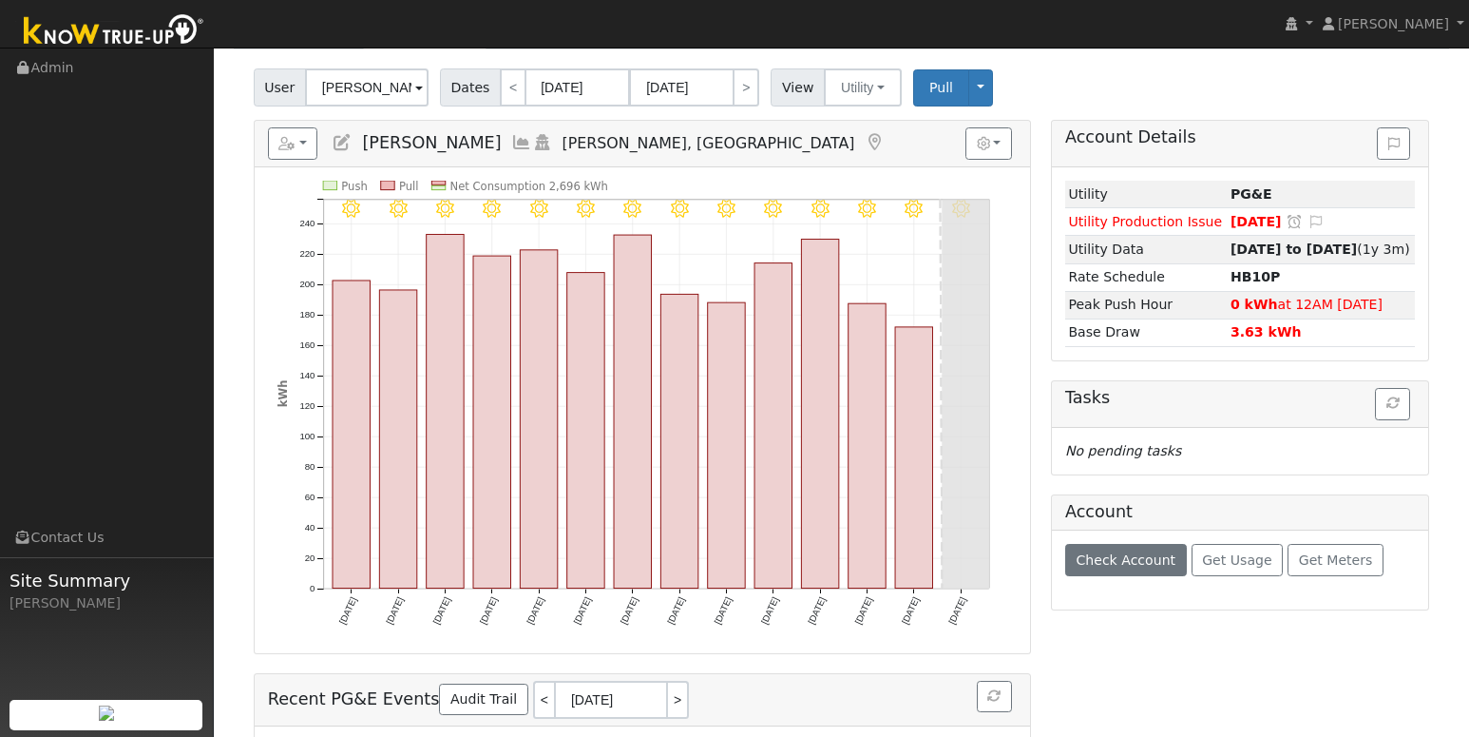
scroll to position [248, 0]
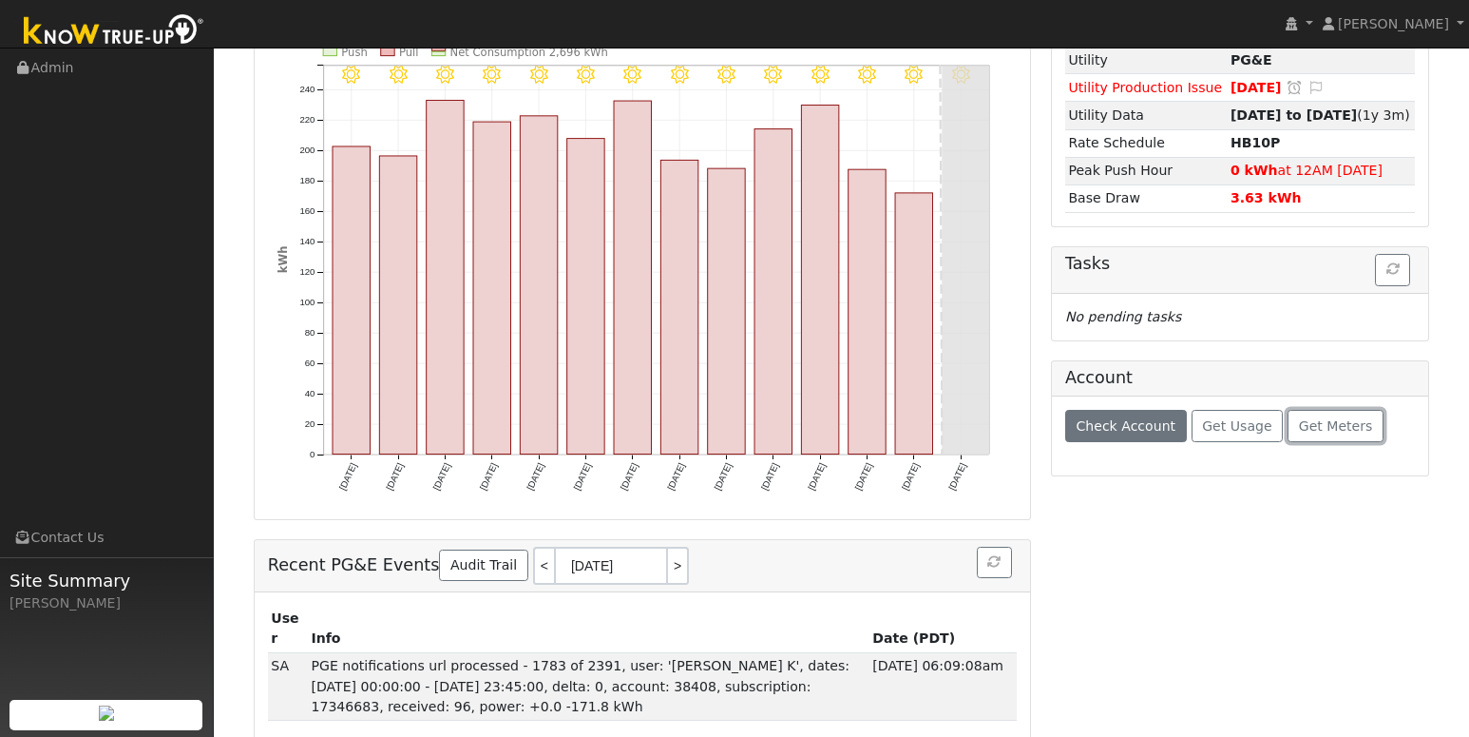
click at [1347, 431] on span "Get Meters" at bounding box center [1336, 425] width 74 height 15
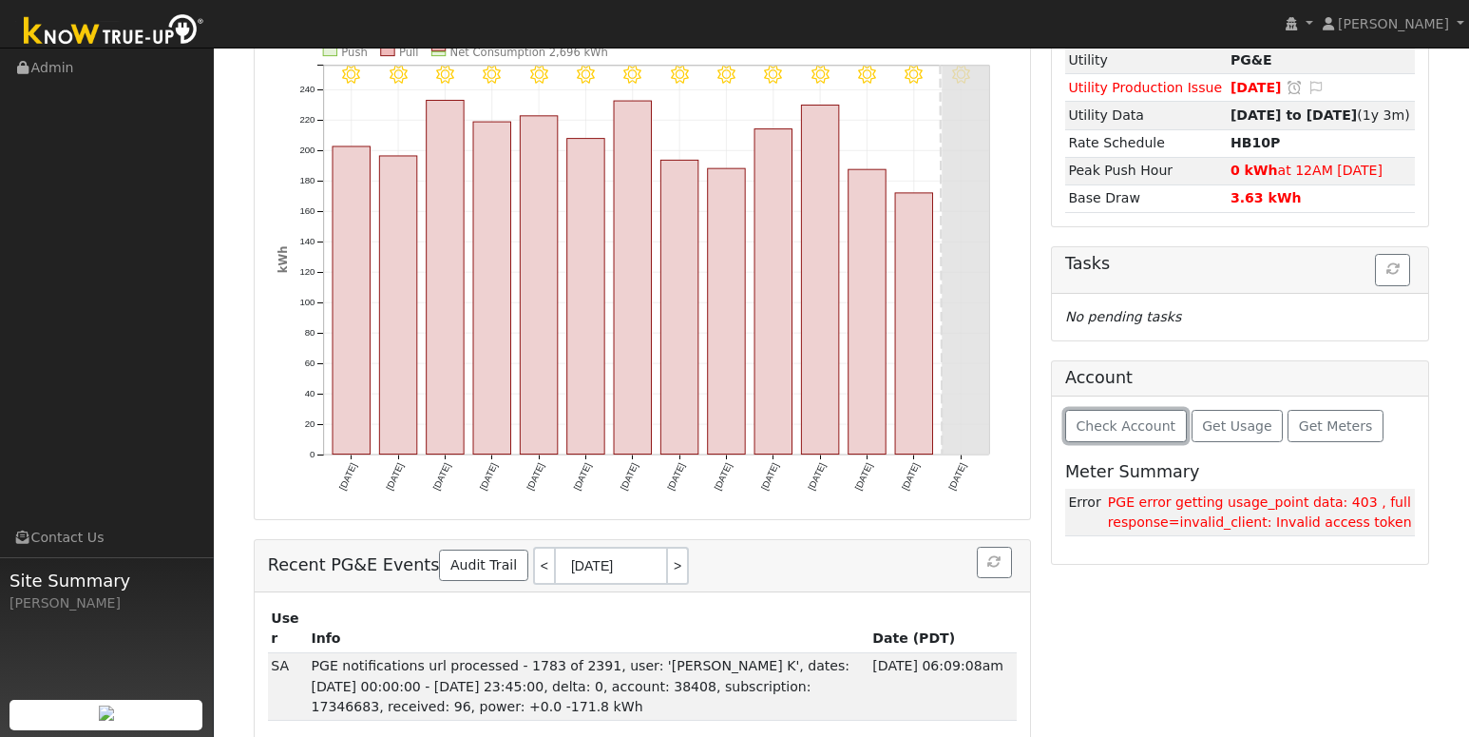
click at [1118, 435] on button "Check Account" at bounding box center [1126, 426] width 122 height 32
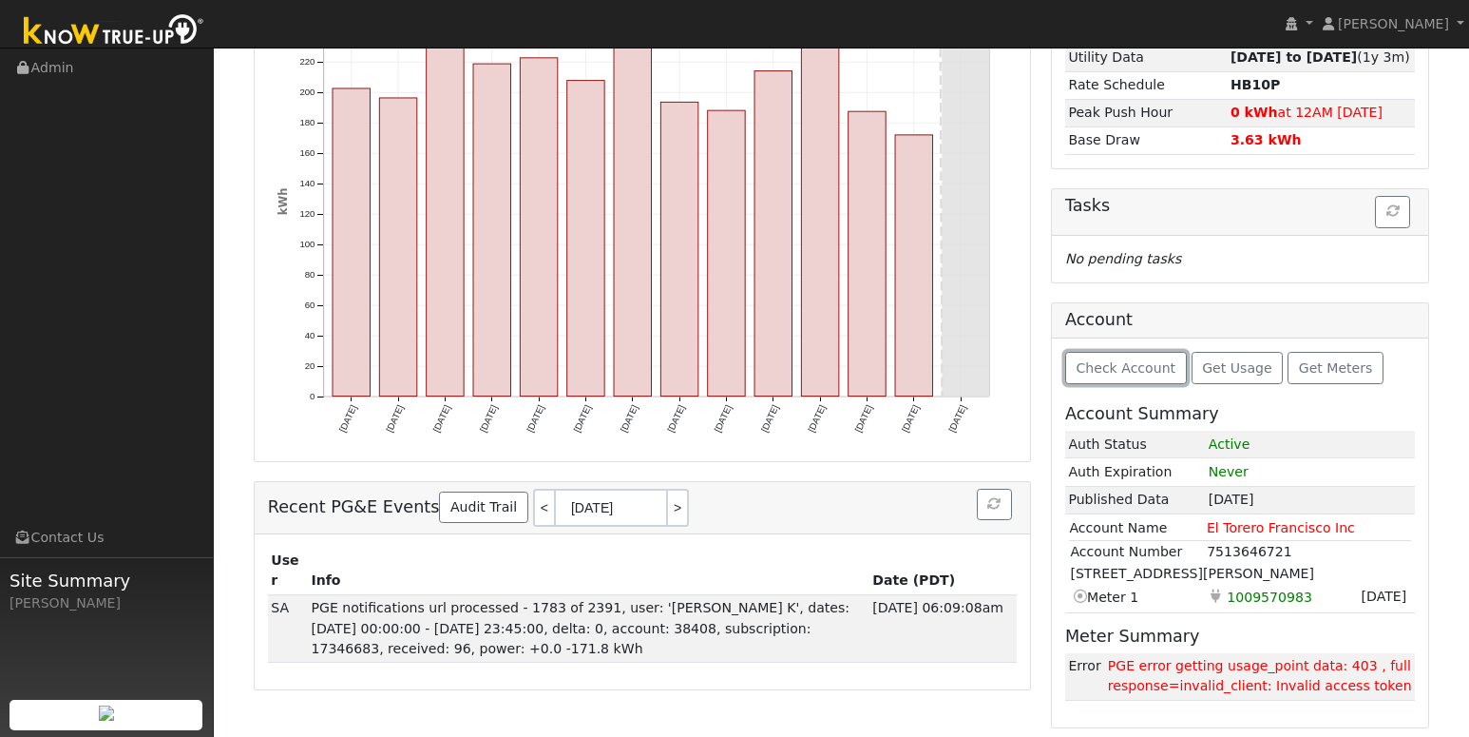
scroll to position [307, 0]
